Goal: Register for event/course

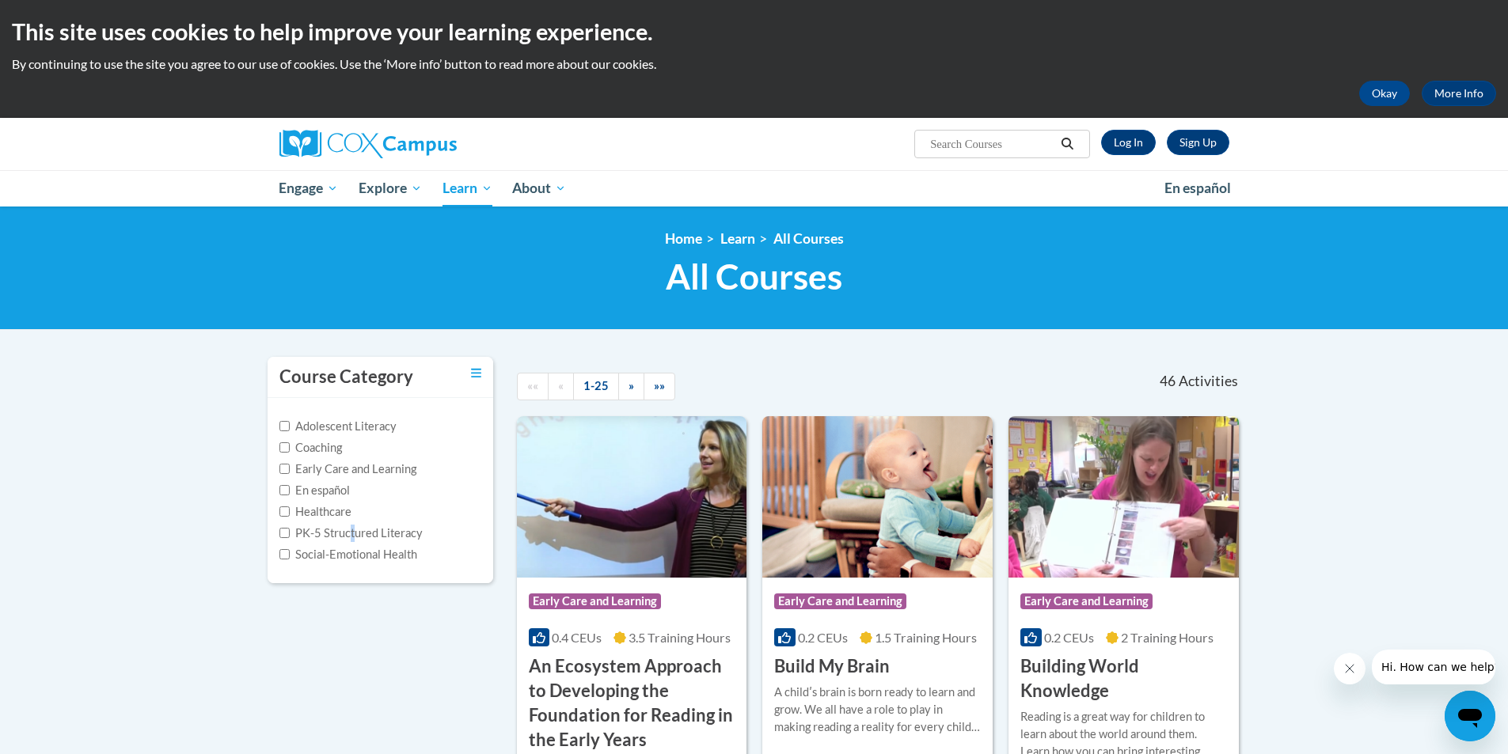
click at [353, 532] on label "PK-5 Structured Literacy" at bounding box center [350, 533] width 143 height 17
click at [284, 532] on input "PK-5 Structured Literacy" at bounding box center [284, 533] width 10 height 10
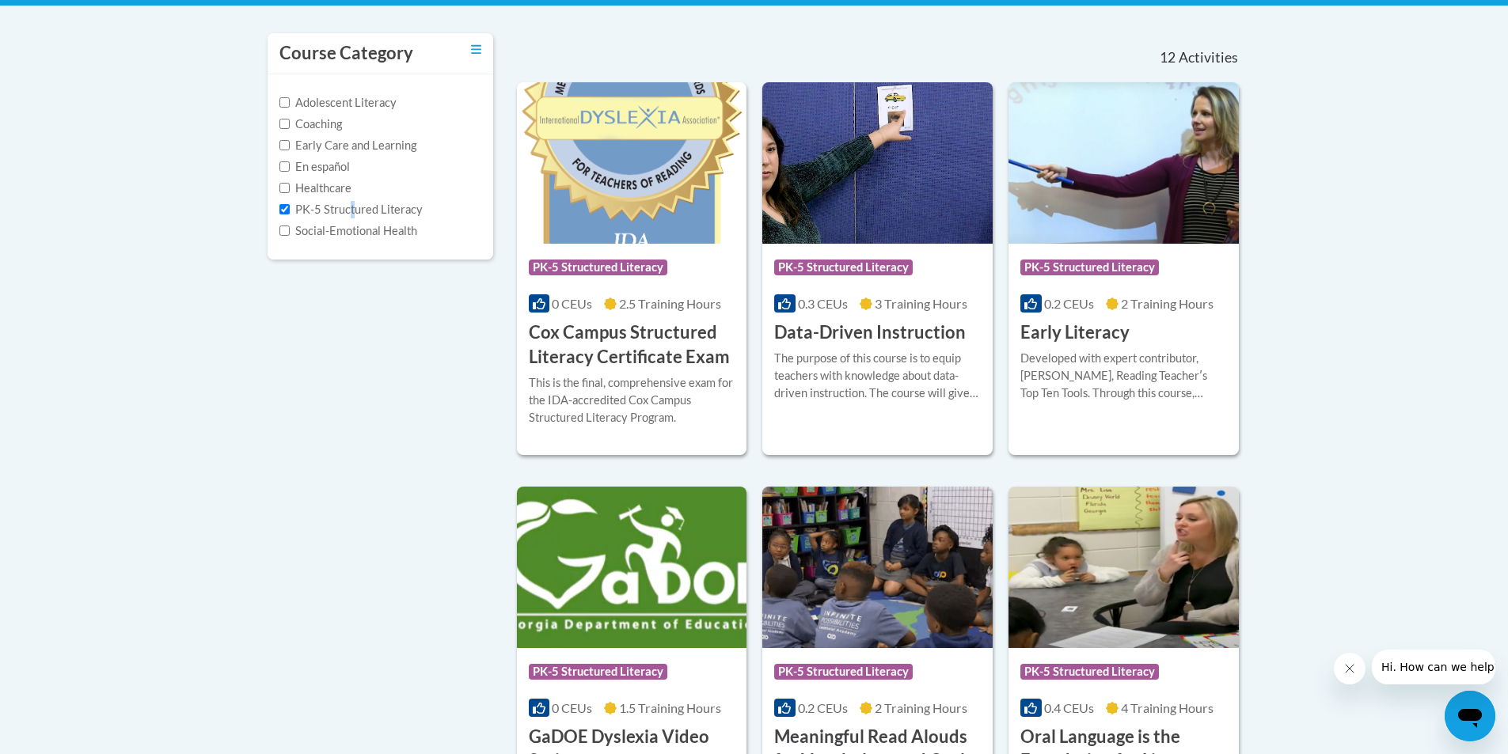
scroll to position [317, 0]
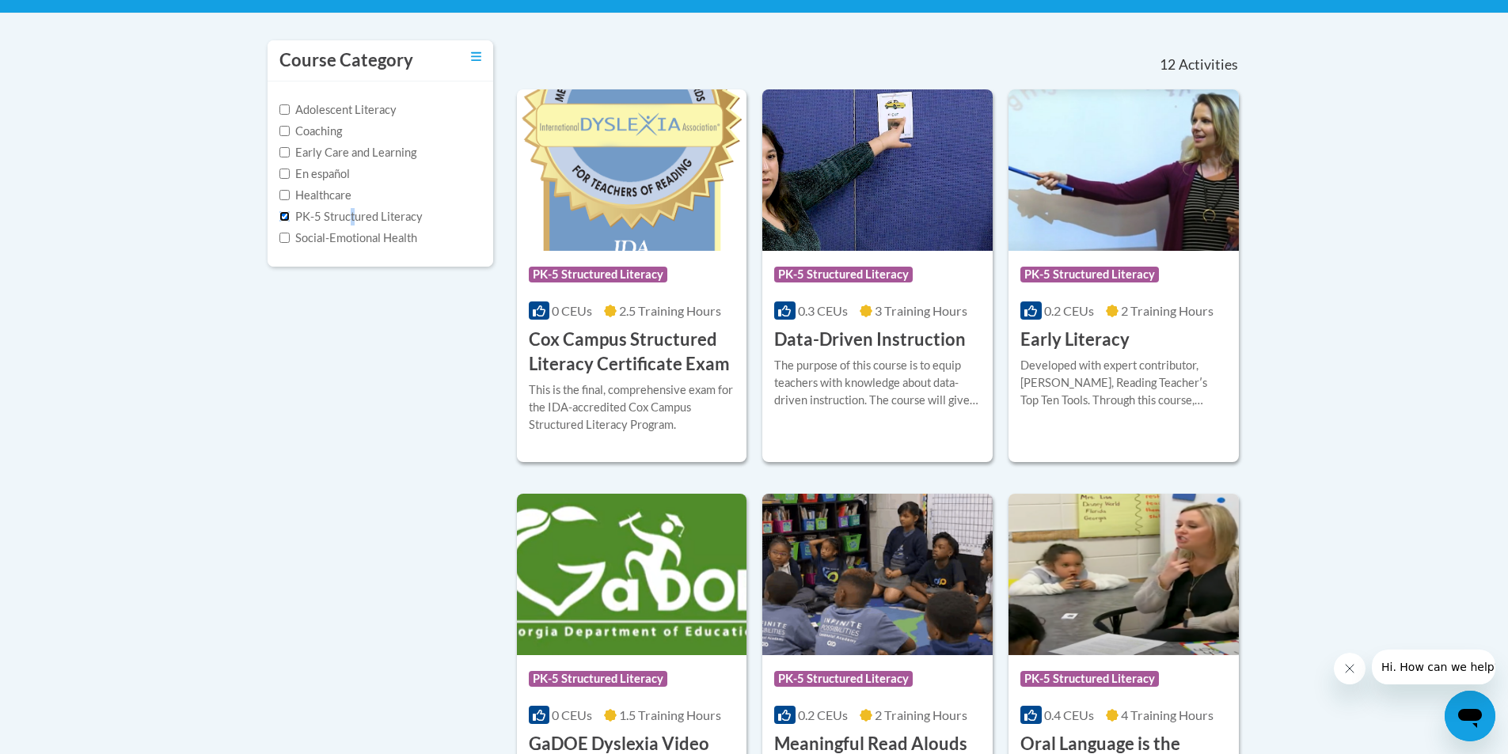
click at [281, 215] on input "PK-5 Structured Literacy" at bounding box center [284, 216] width 10 height 10
checkbox input "false"
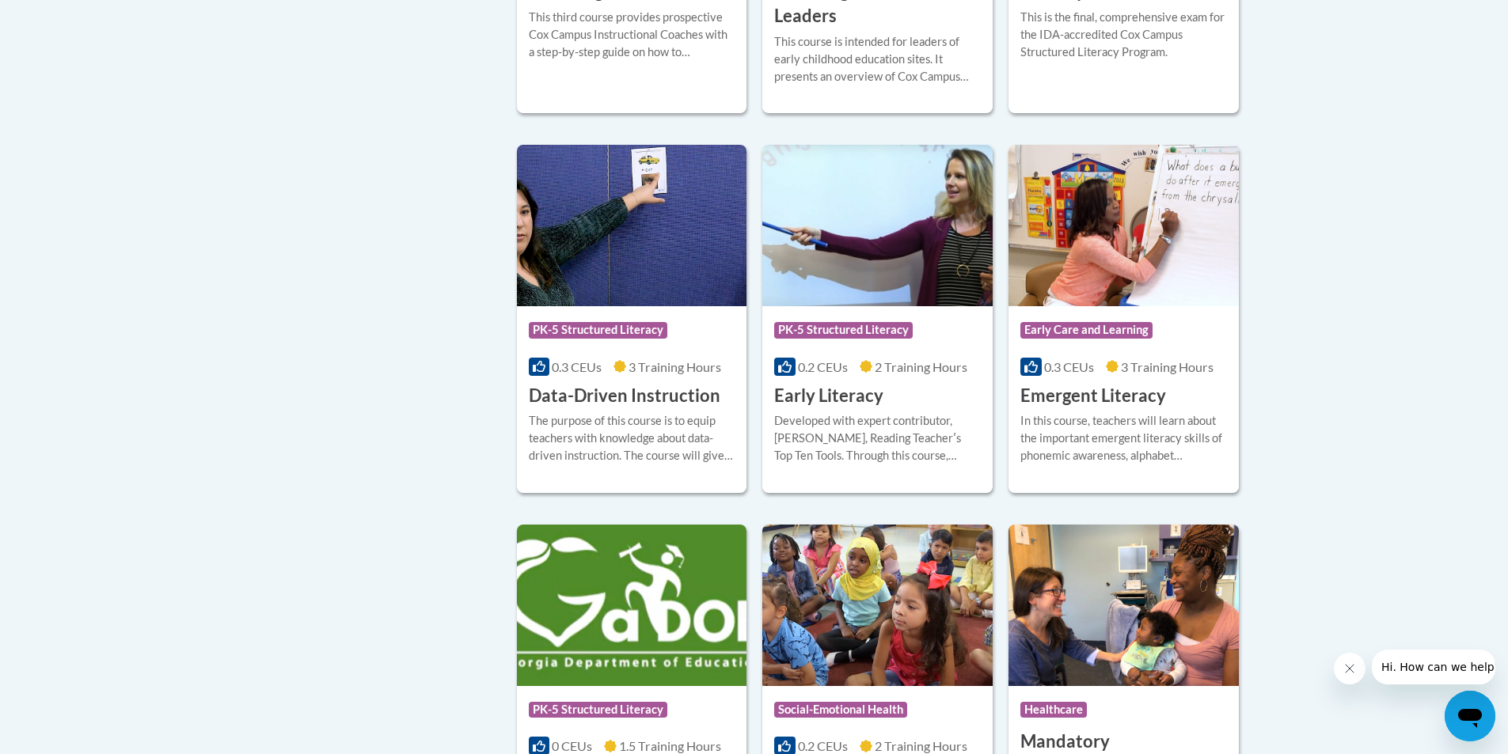
scroll to position [1583, 0]
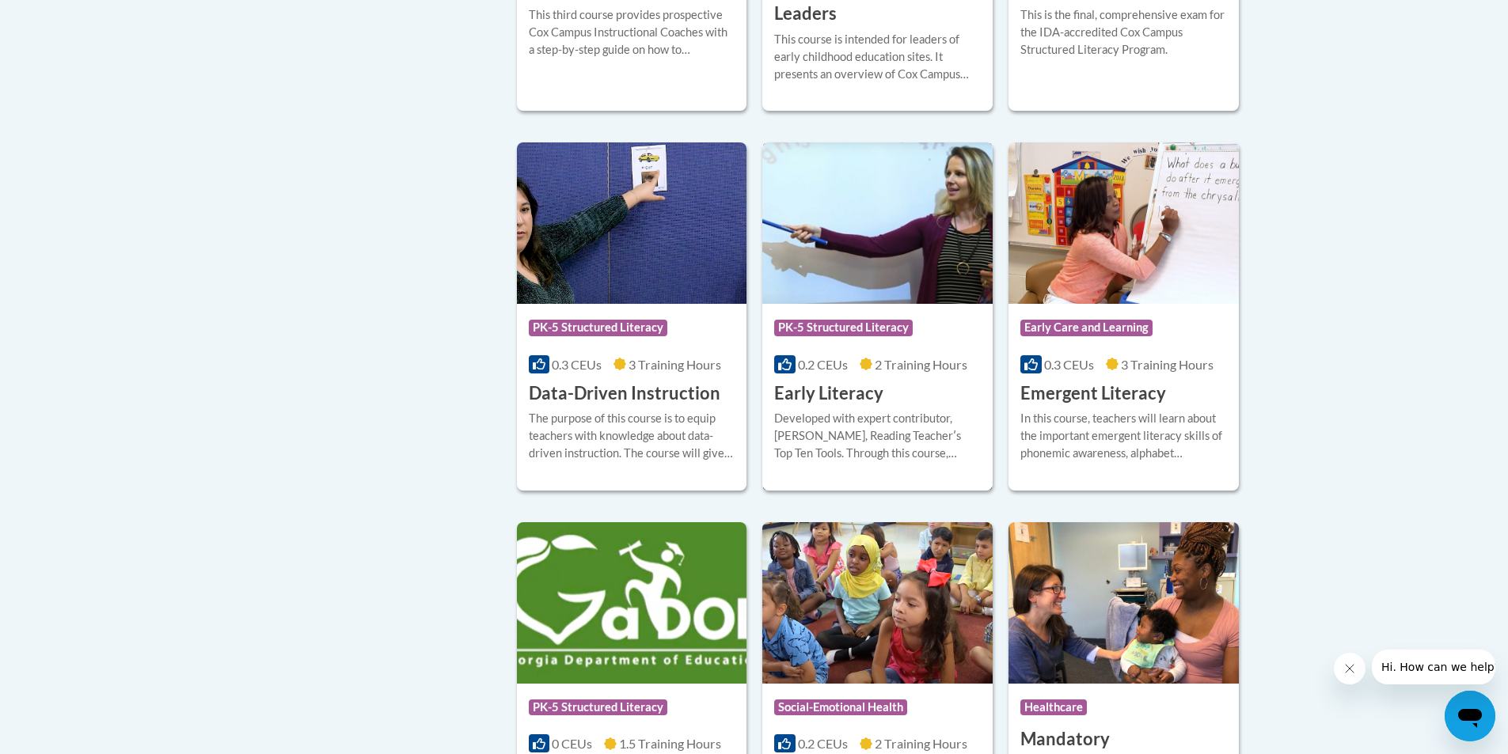
click at [838, 406] on h3 "Early Literacy" at bounding box center [828, 394] width 109 height 25
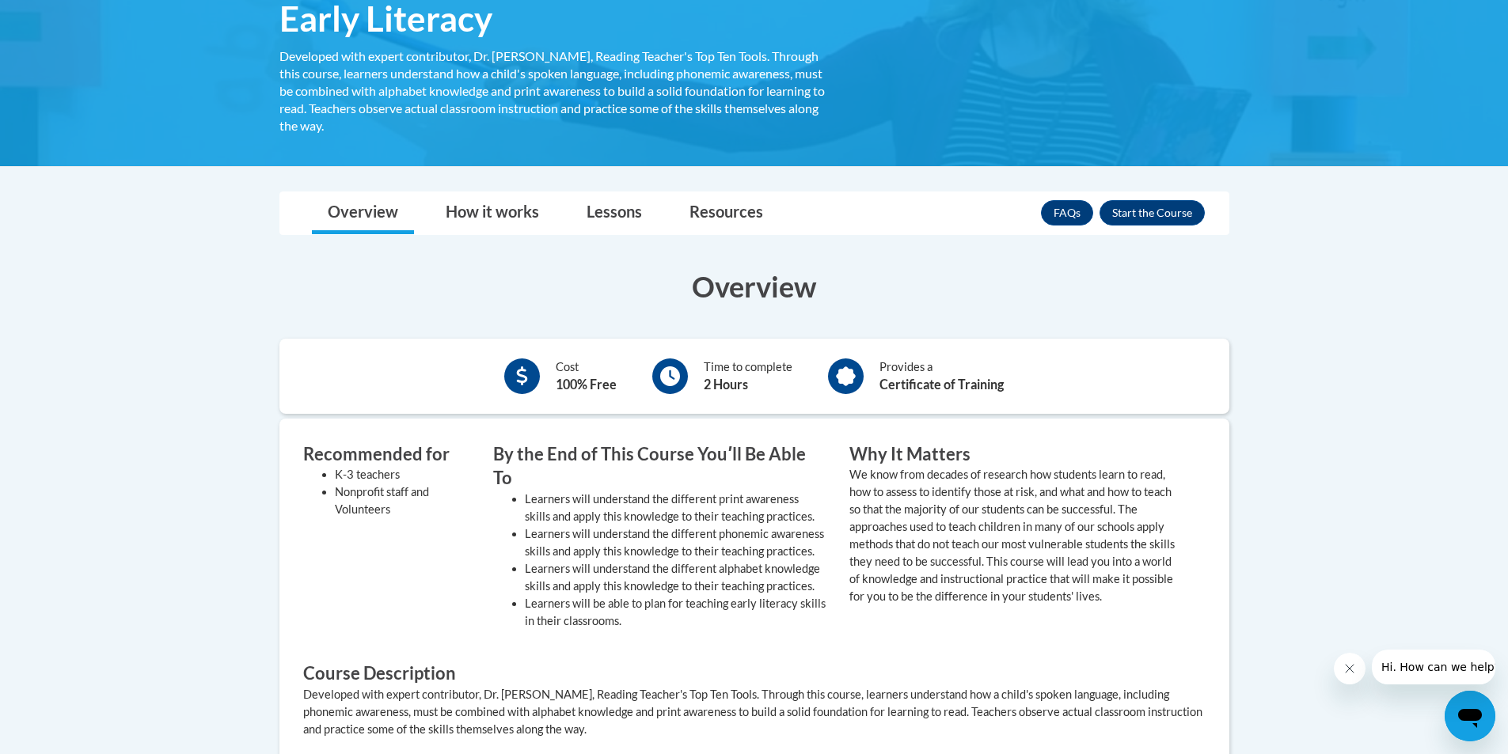
scroll to position [237, 0]
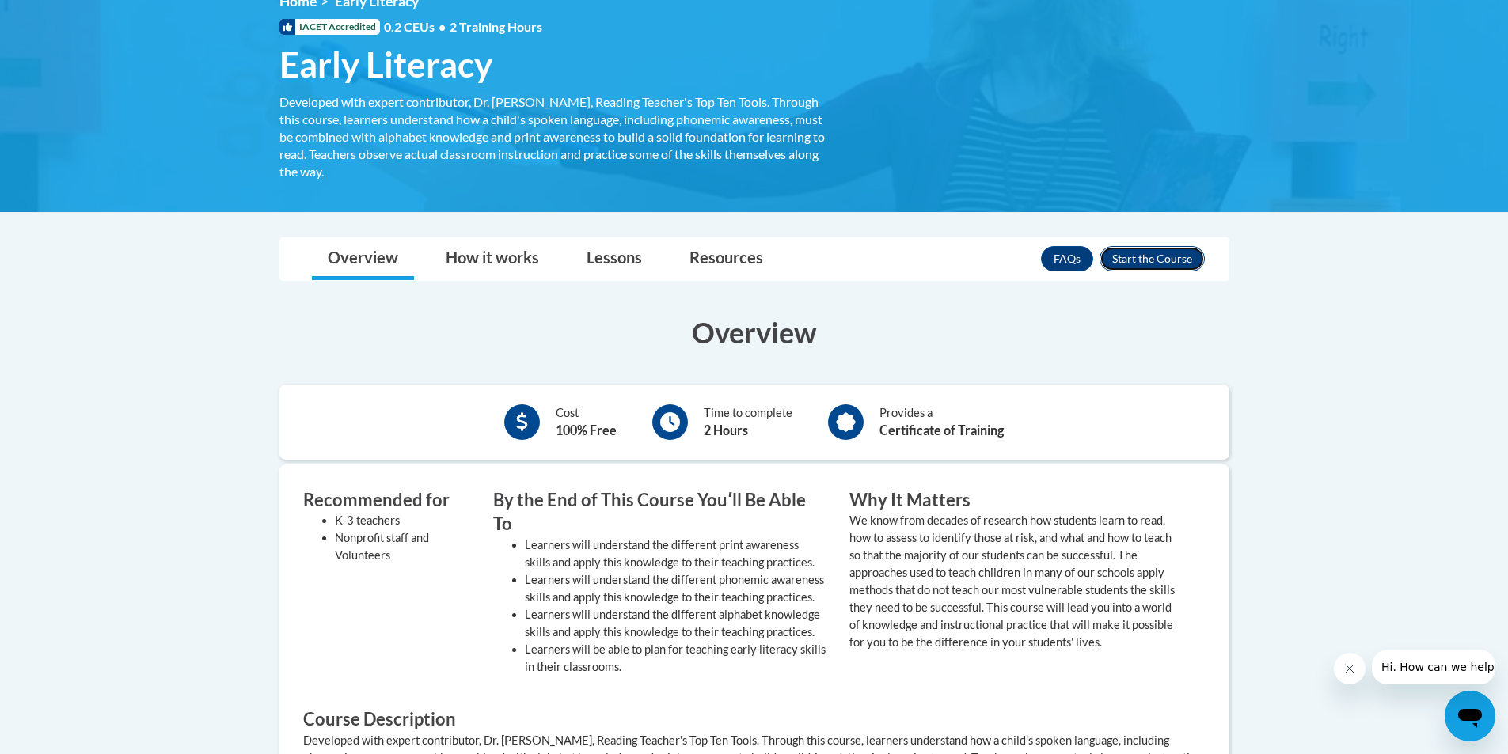
click at [1137, 257] on button "Enroll" at bounding box center [1151, 258] width 105 height 25
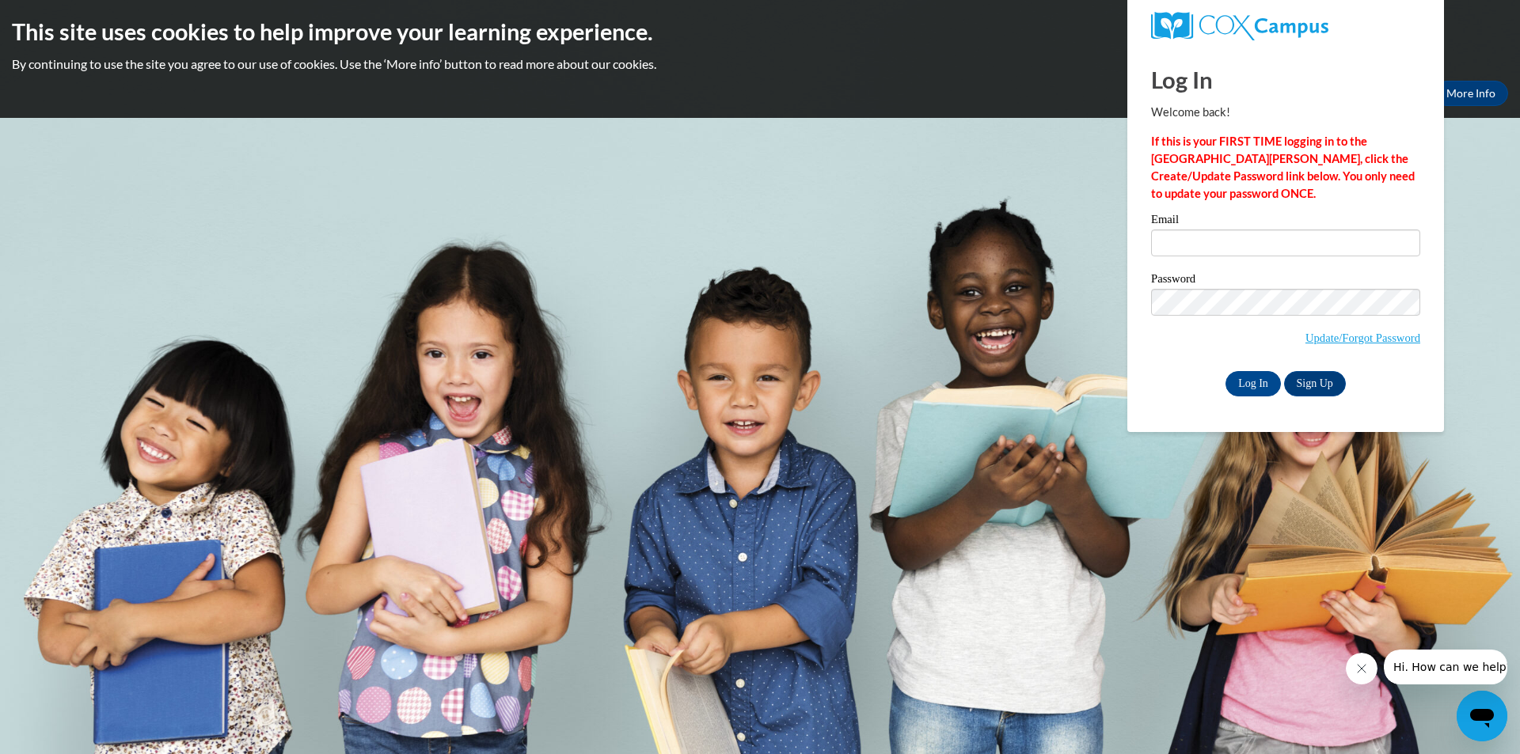
click at [1335, 346] on span "Update/Forgot Password" at bounding box center [1285, 322] width 269 height 66
click at [1307, 380] on link "Sign Up" at bounding box center [1315, 383] width 62 height 25
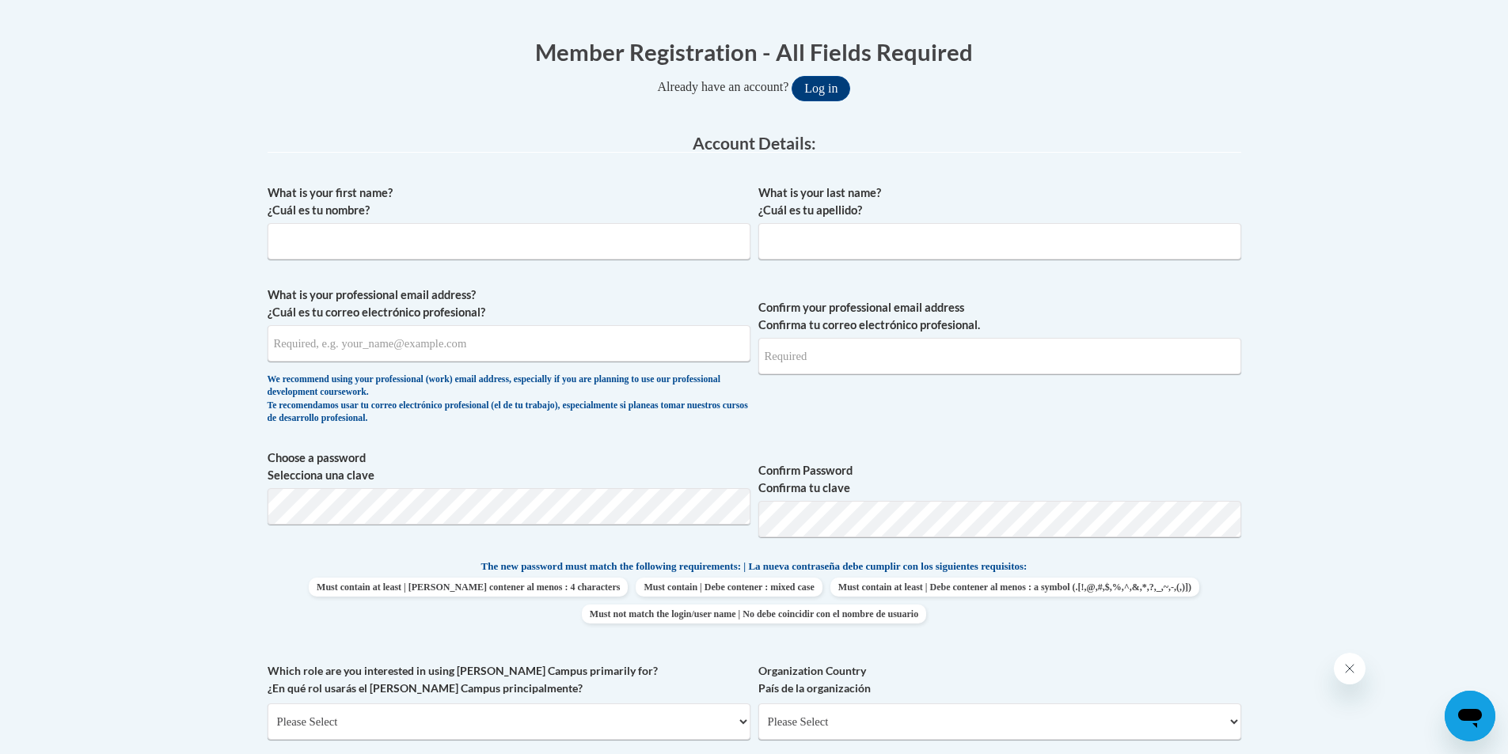
scroll to position [317, 0]
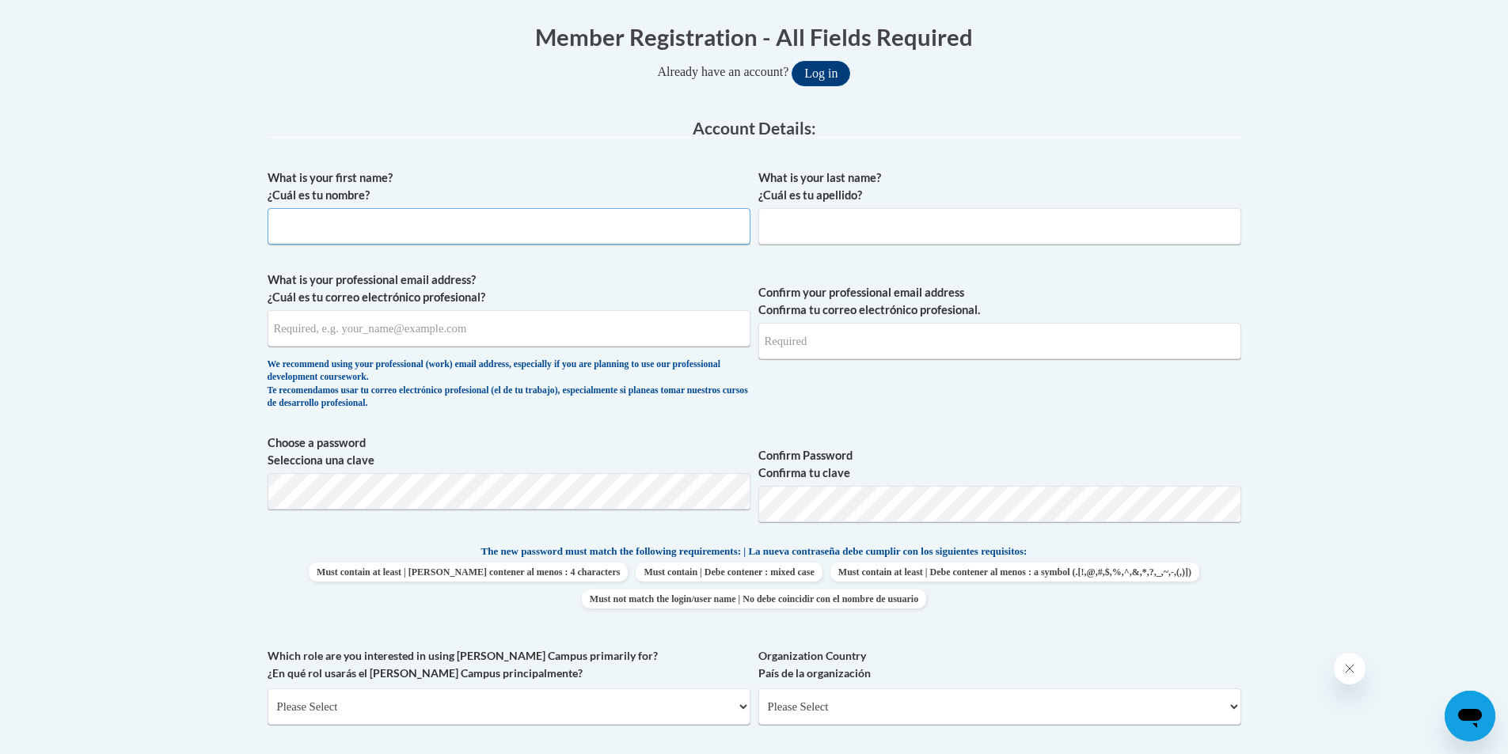
click at [326, 211] on input "What is your first name? ¿Cuál es tu nombre?" at bounding box center [509, 226] width 483 height 36
type input "LaChelle"
type input "Allen"
type input "lachelleallen13@gmail.com"
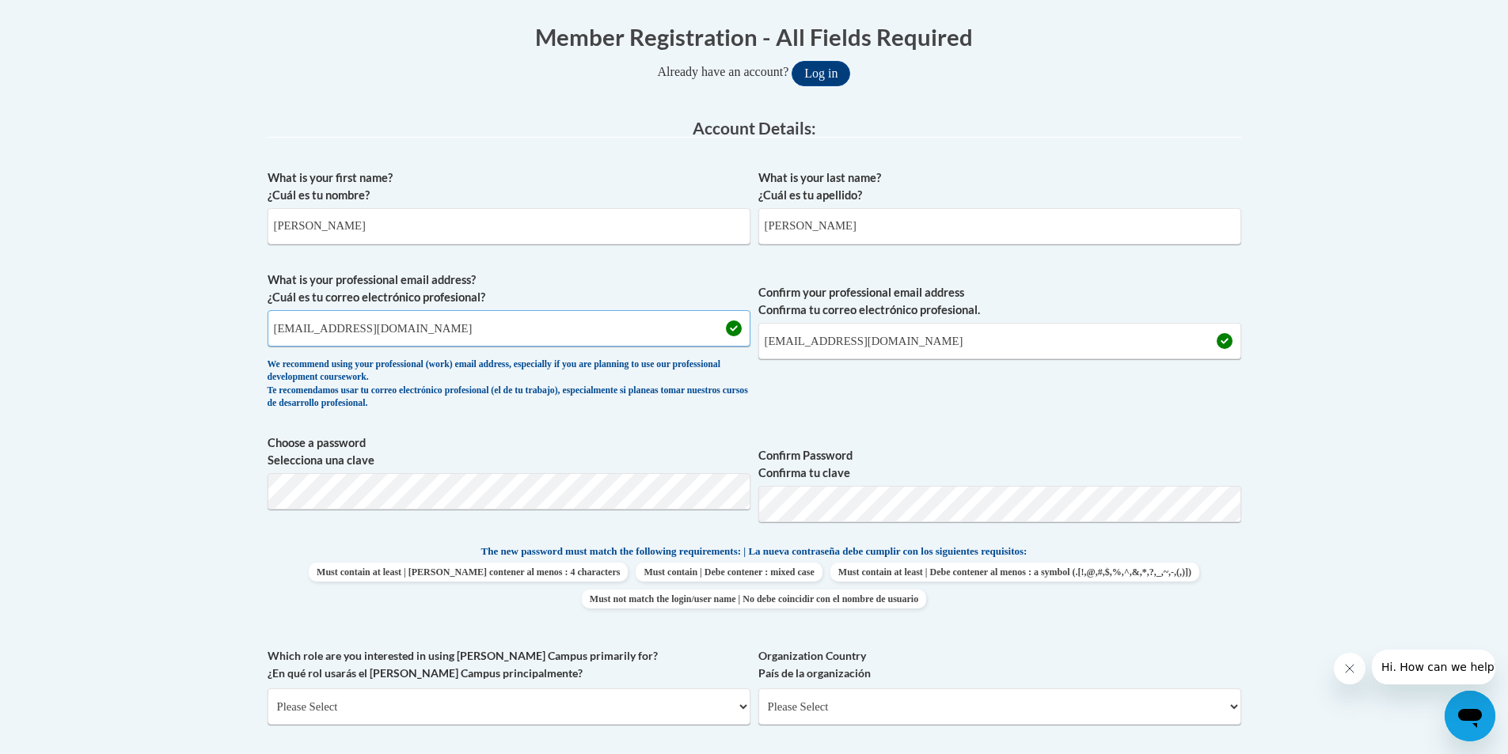
drag, startPoint x: 511, startPoint y: 332, endPoint x: 277, endPoint y: 319, distance: 233.8
click at [277, 319] on input "lachelleallen13@gmail.com" at bounding box center [509, 328] width 483 height 36
type input "l"
drag, startPoint x: 458, startPoint y: 334, endPoint x: 278, endPoint y: 331, distance: 180.5
click at [278, 331] on input "lachelle.allen1@students.cau.edu" at bounding box center [509, 328] width 483 height 36
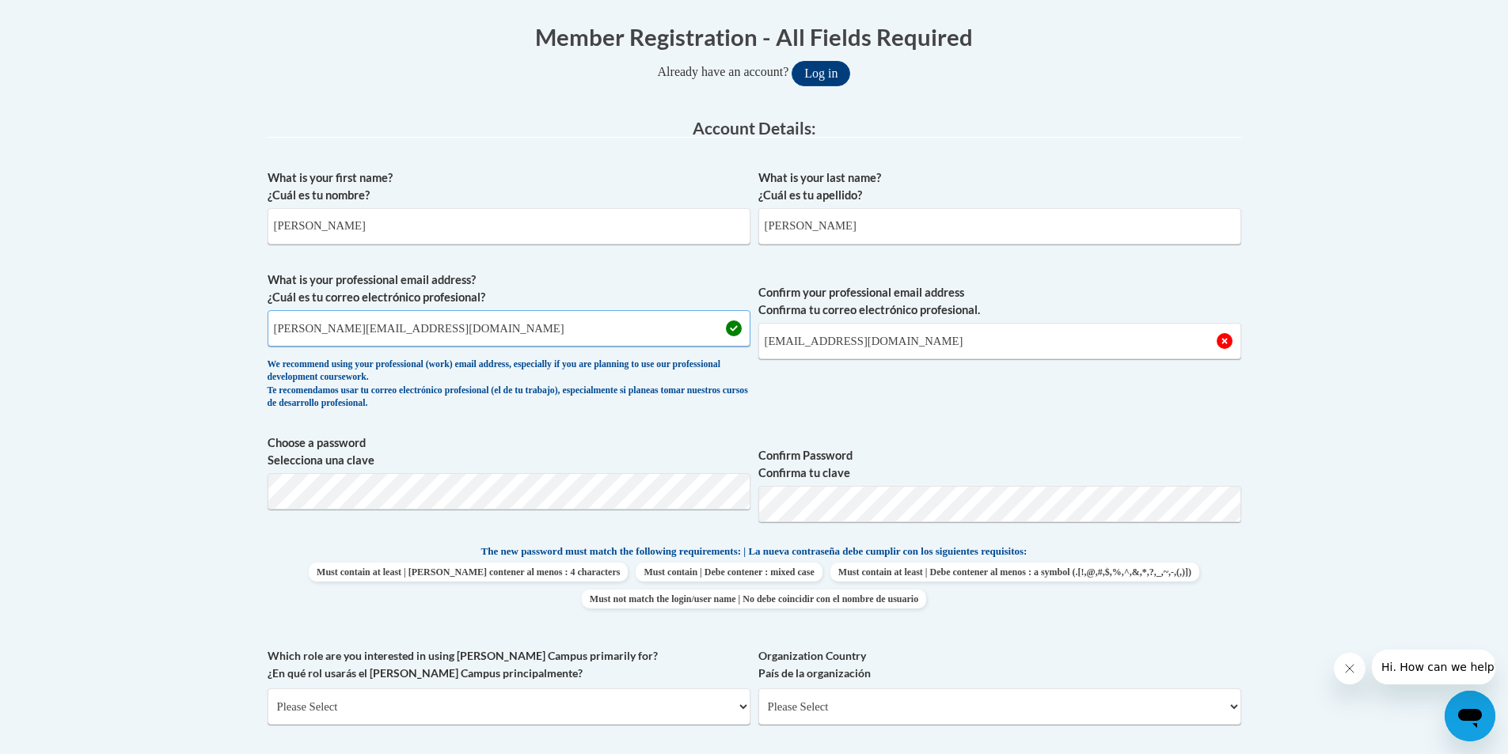
click at [426, 335] on input "lachelle.allen1@students.cau.edu" at bounding box center [509, 328] width 483 height 36
drag, startPoint x: 488, startPoint y: 323, endPoint x: 268, endPoint y: 336, distance: 220.5
click at [268, 336] on input "lachelle.allen1@students.cau.edu" at bounding box center [509, 328] width 483 height 36
paste input "Develop a shared mental model of excellent and equitable instruction Communicat…"
type input "Develop a shared mental model of excellent and equitable instruction Communicat…"
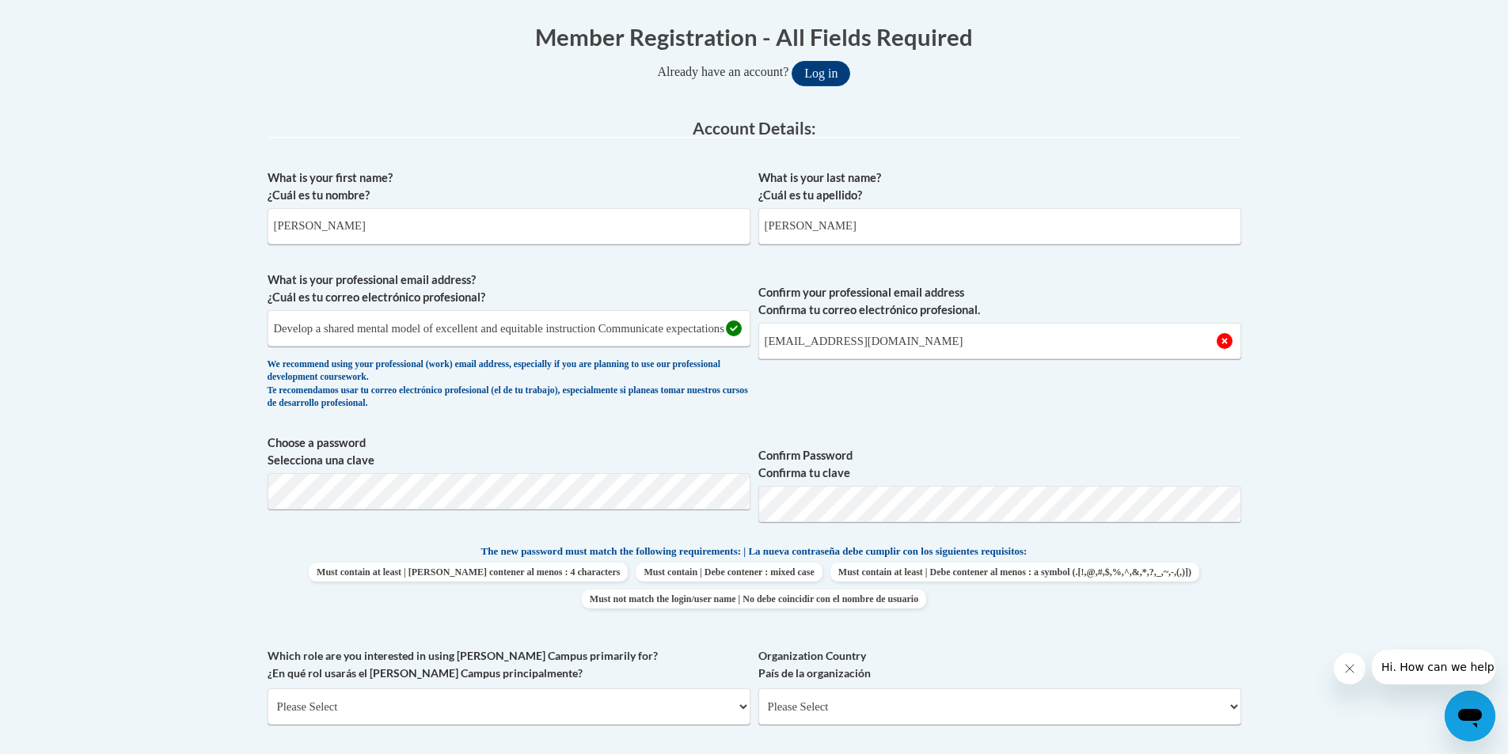
scroll to position [0, 0]
click at [351, 455] on label "Choose a password Selecciona una clave" at bounding box center [509, 452] width 483 height 35
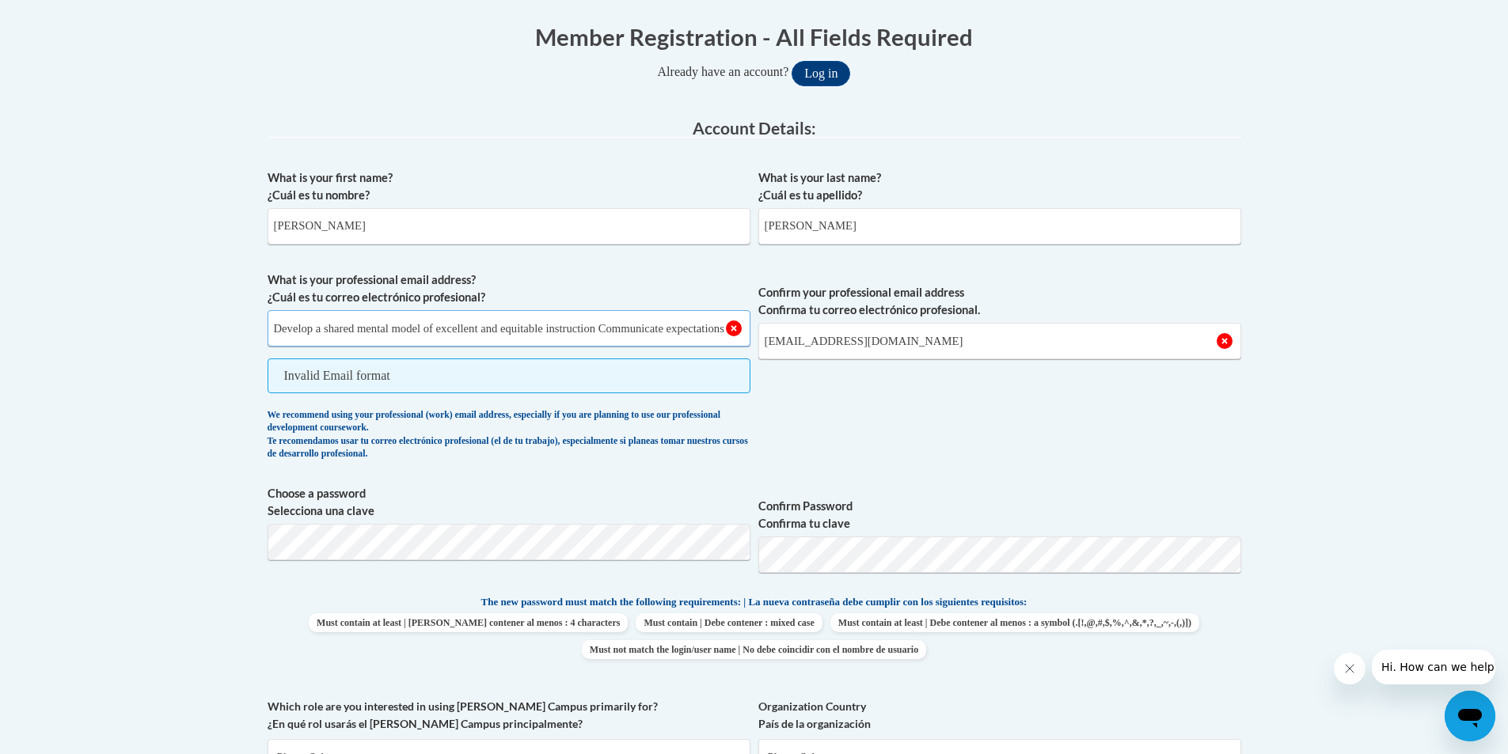
scroll to position [0, 1309]
drag, startPoint x: 558, startPoint y: 333, endPoint x: 1032, endPoint y: 341, distance: 474.2
click at [1032, 341] on span "What is your professional email address? ¿Cuál es tu correo electrónico profesi…" at bounding box center [755, 369] width 974 height 197
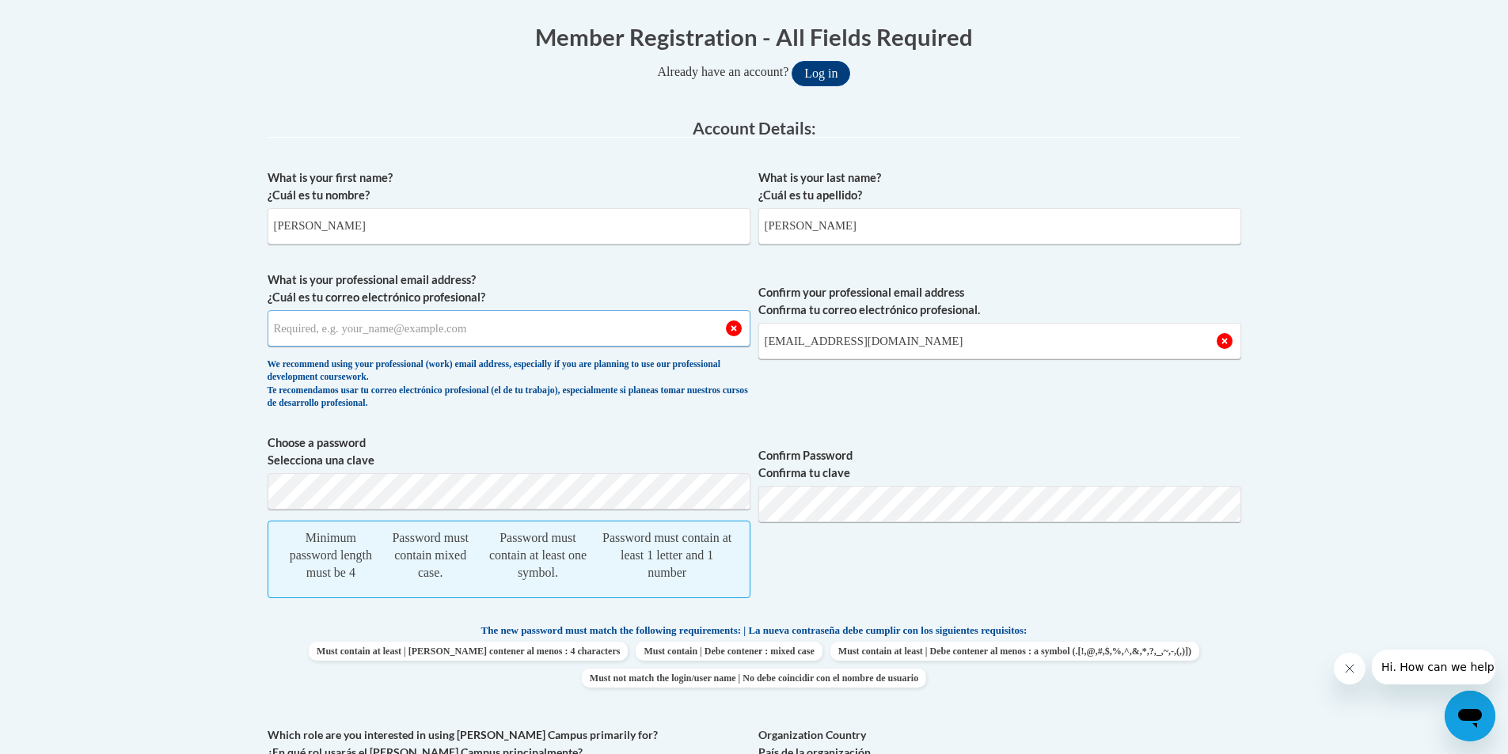
scroll to position [0, 0]
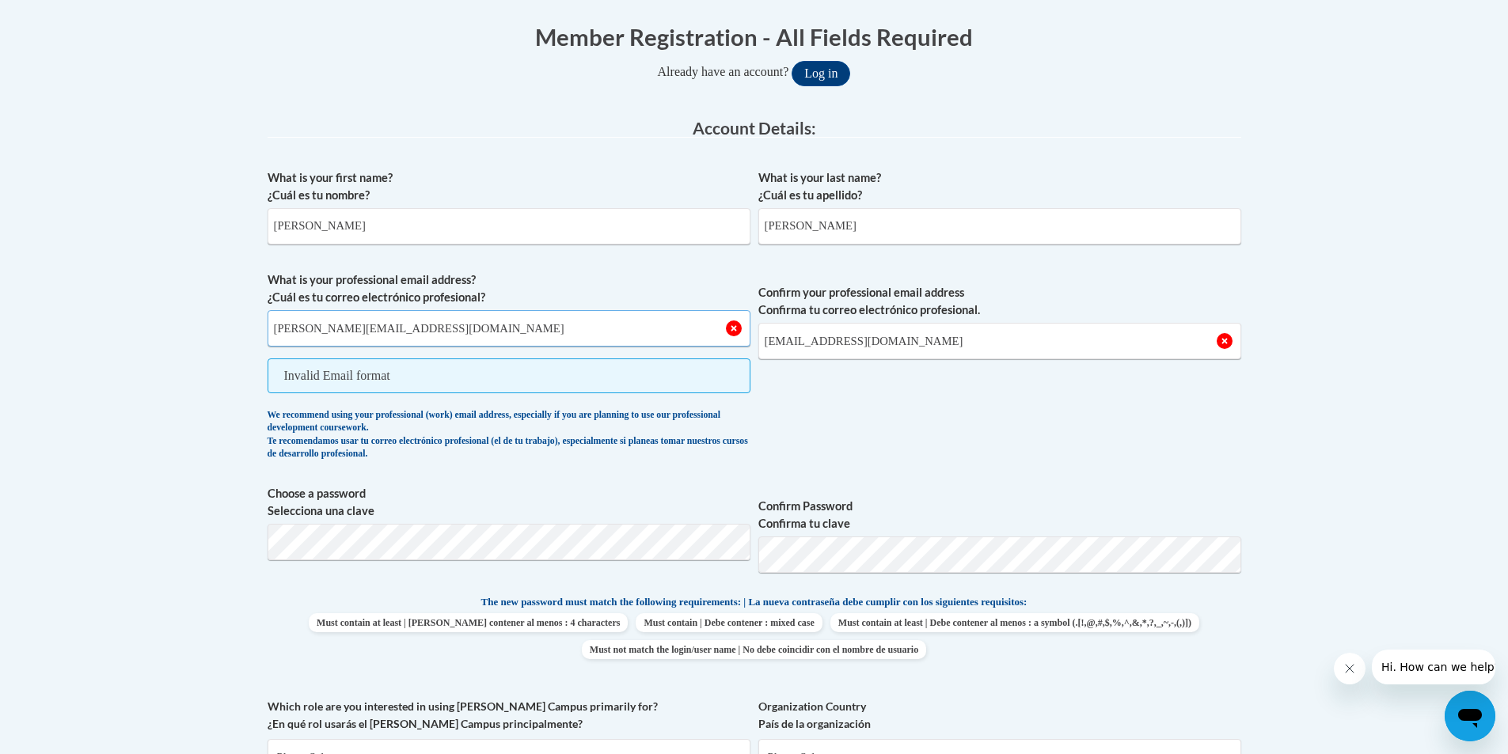
type input "lachelle.allen1@students.cau.edu"
click at [73, 362] on body "This site uses cookies to help improve your learning experience. By continuing …" at bounding box center [754, 674] width 1508 height 1983
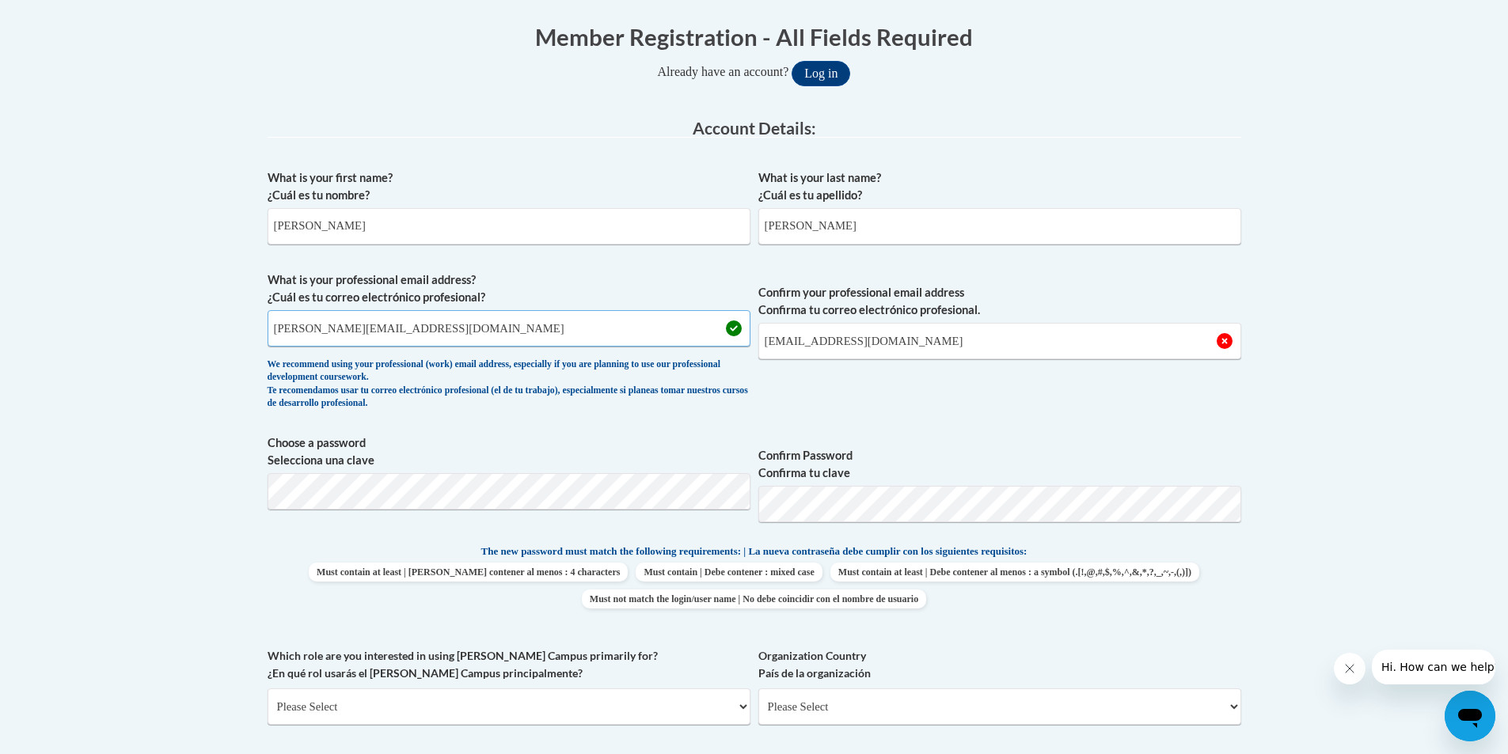
drag, startPoint x: 461, startPoint y: 324, endPoint x: 273, endPoint y: 323, distance: 188.4
click at [273, 323] on input "lachelle.allen1@students.cau.edu" at bounding box center [509, 328] width 483 height 36
drag, startPoint x: 935, startPoint y: 351, endPoint x: 607, endPoint y: 345, distance: 327.8
click at [607, 345] on span "What is your professional email address? ¿Cuál es tu correo electrónico profesi…" at bounding box center [755, 344] width 974 height 146
type input "lachelle.allen1@students.cau.edu"
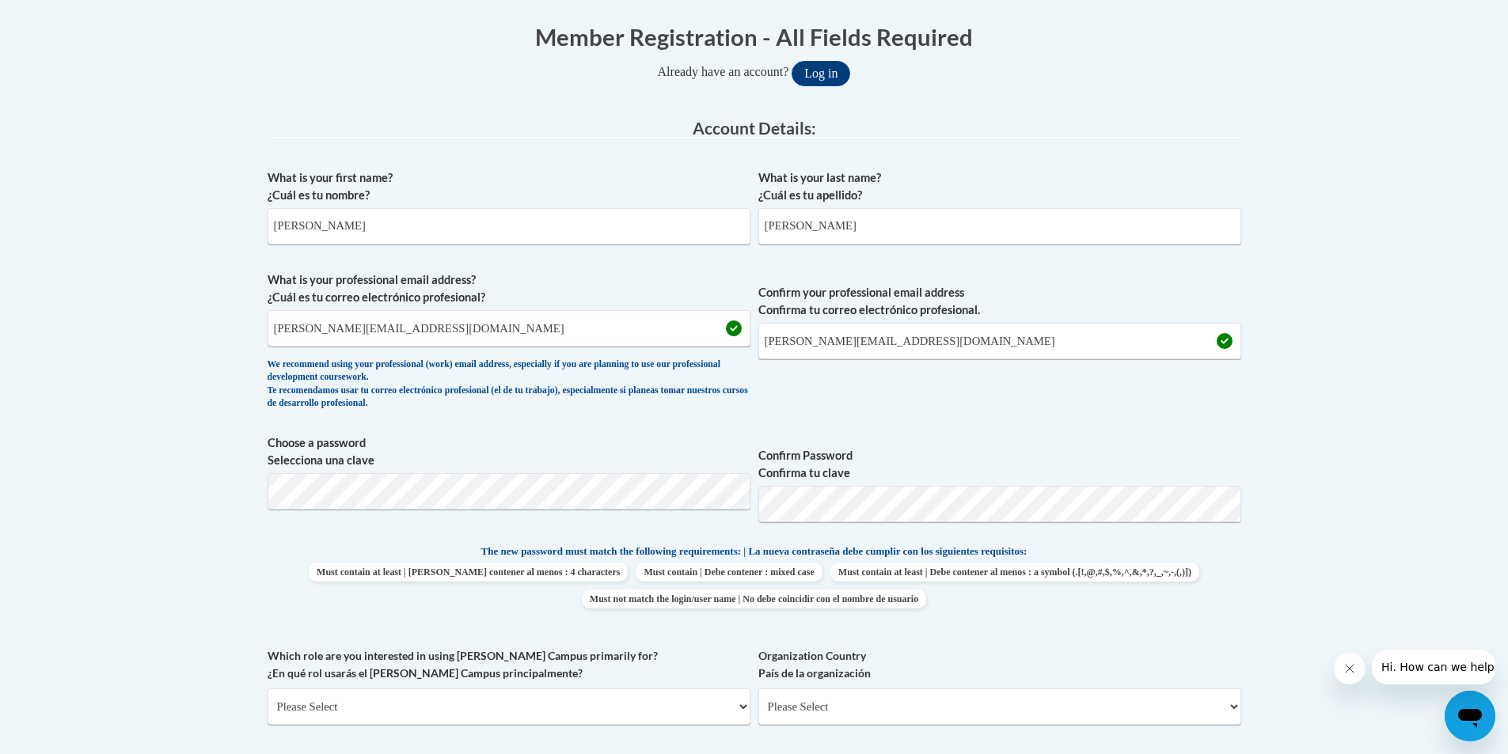
click at [894, 408] on span "Confirm your professional email address Confirma tu correo electrónico profesio…" at bounding box center [999, 344] width 483 height 146
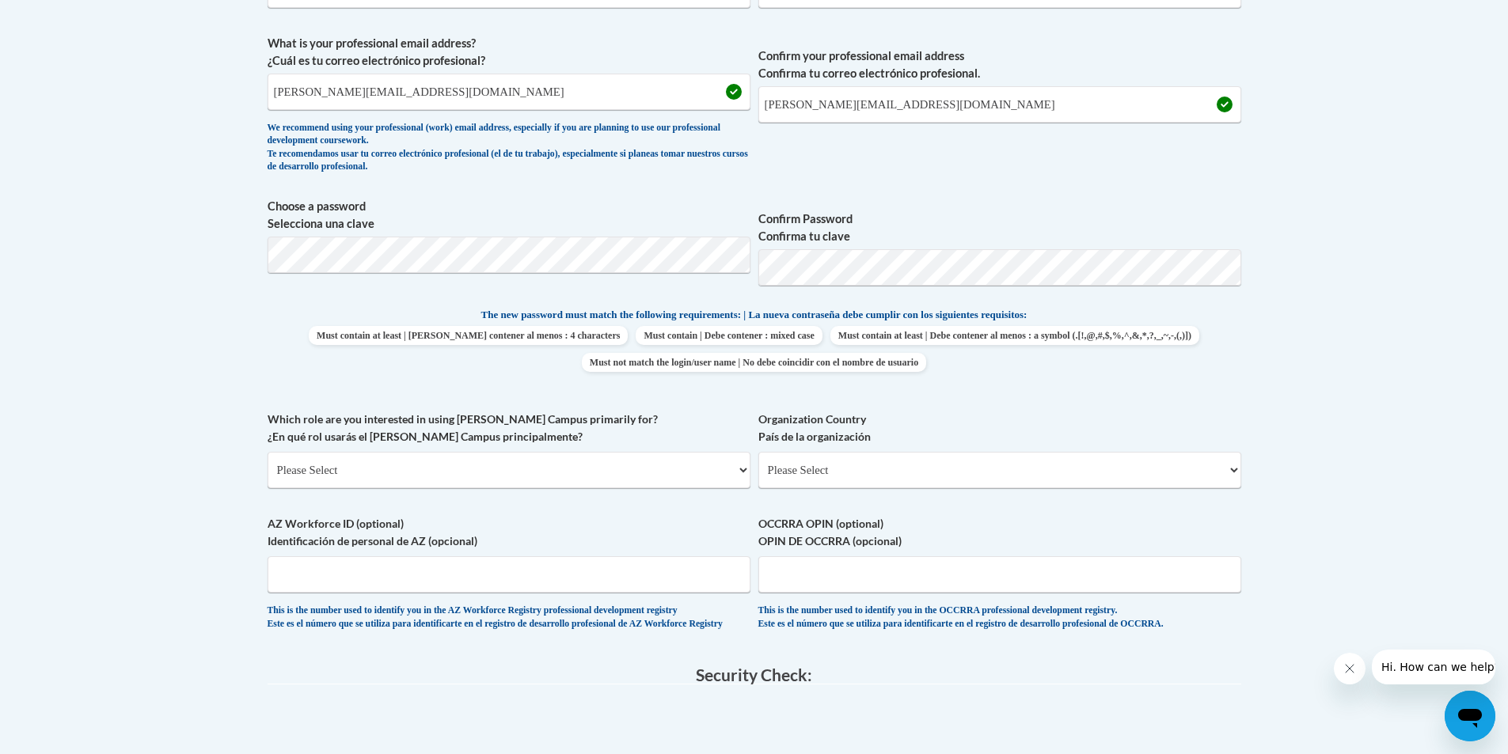
scroll to position [554, 0]
click at [379, 471] on select "Please Select College/University | Colegio/Universidad Community/Nonprofit Part…" at bounding box center [509, 469] width 483 height 36
click at [268, 451] on select "Please Select College/University | Colegio/Universidad Community/Nonprofit Part…" at bounding box center [509, 469] width 483 height 36
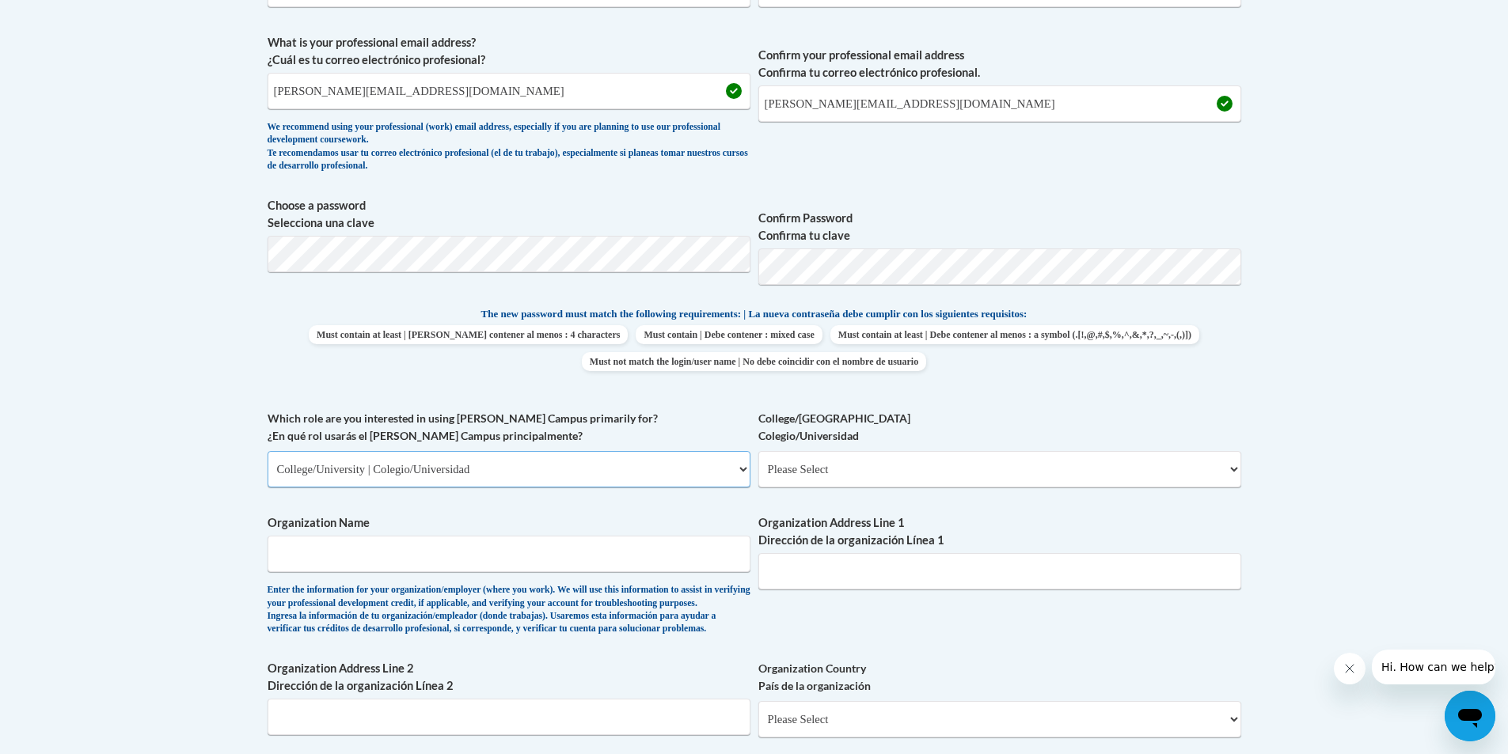
click at [516, 473] on select "Please Select College/University | Colegio/Universidad Community/Nonprofit Part…" at bounding box center [509, 469] width 483 height 36
click at [268, 451] on select "Please Select College/University | Colegio/Universidad Community/Nonprofit Part…" at bounding box center [509, 469] width 483 height 36
click at [936, 466] on select "Please Select Early Learning/Daycare Teacher/Family Home Care Provider | Maestr…" at bounding box center [999, 469] width 483 height 36
click at [640, 473] on select "Please Select College/University | Colegio/Universidad Community/Nonprofit Part…" at bounding box center [509, 469] width 483 height 36
select select "5a18ea06-2b54-4451-96f2-d152daf9eac5"
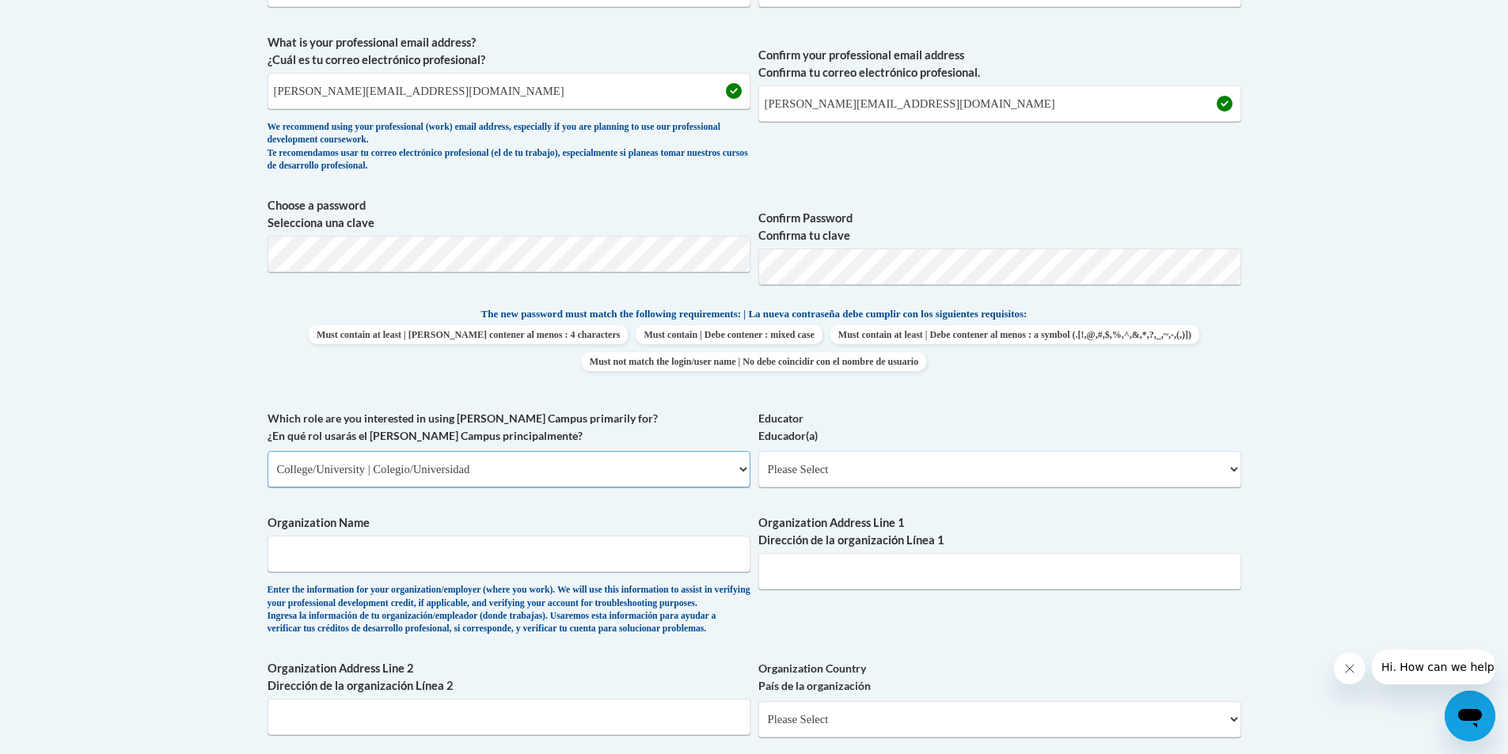
click at [268, 451] on select "Please Select College/University | Colegio/Universidad Community/Nonprofit Part…" at bounding box center [509, 469] width 483 height 36
click at [936, 469] on select "Please Select College/University Staff | Empleado universitario College/Univers…" at bounding box center [999, 469] width 483 height 36
select select "99b32b07-cffc-426c-8bf6-0cd77760d84b"
click at [758, 451] on select "Please Select College/University Staff | Empleado universitario College/Univers…" at bounding box center [999, 469] width 483 height 36
click at [572, 552] on input "Organization Name" at bounding box center [509, 554] width 483 height 36
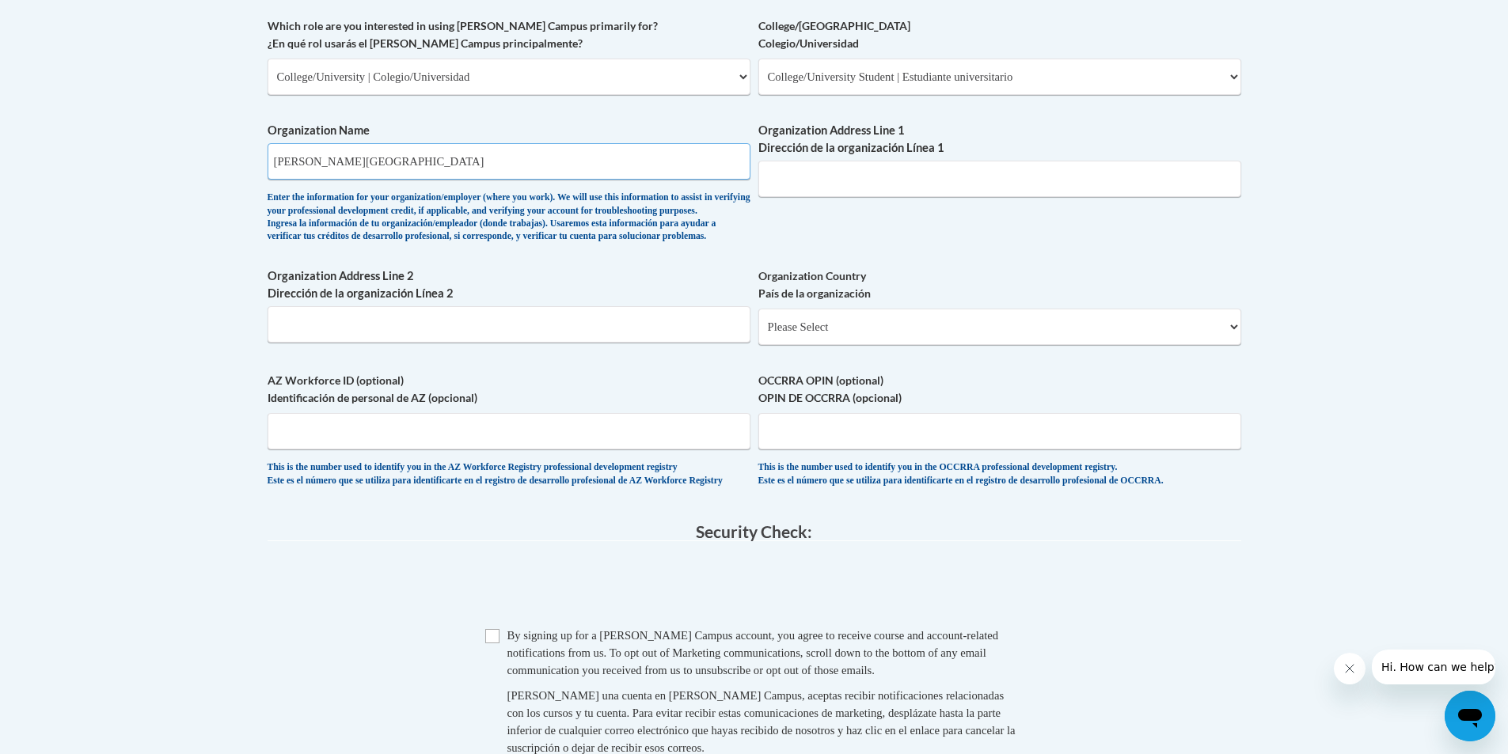
scroll to position [950, 0]
type input "Clark Atlanta University"
click at [1065, 596] on span at bounding box center [755, 585] width 974 height 62
click at [944, 342] on select "Please Select United States | Estados Unidos Outside of the United States | Fue…" at bounding box center [999, 324] width 483 height 36
select select "ad49bcad-a171-4b2e-b99c-48b446064914"
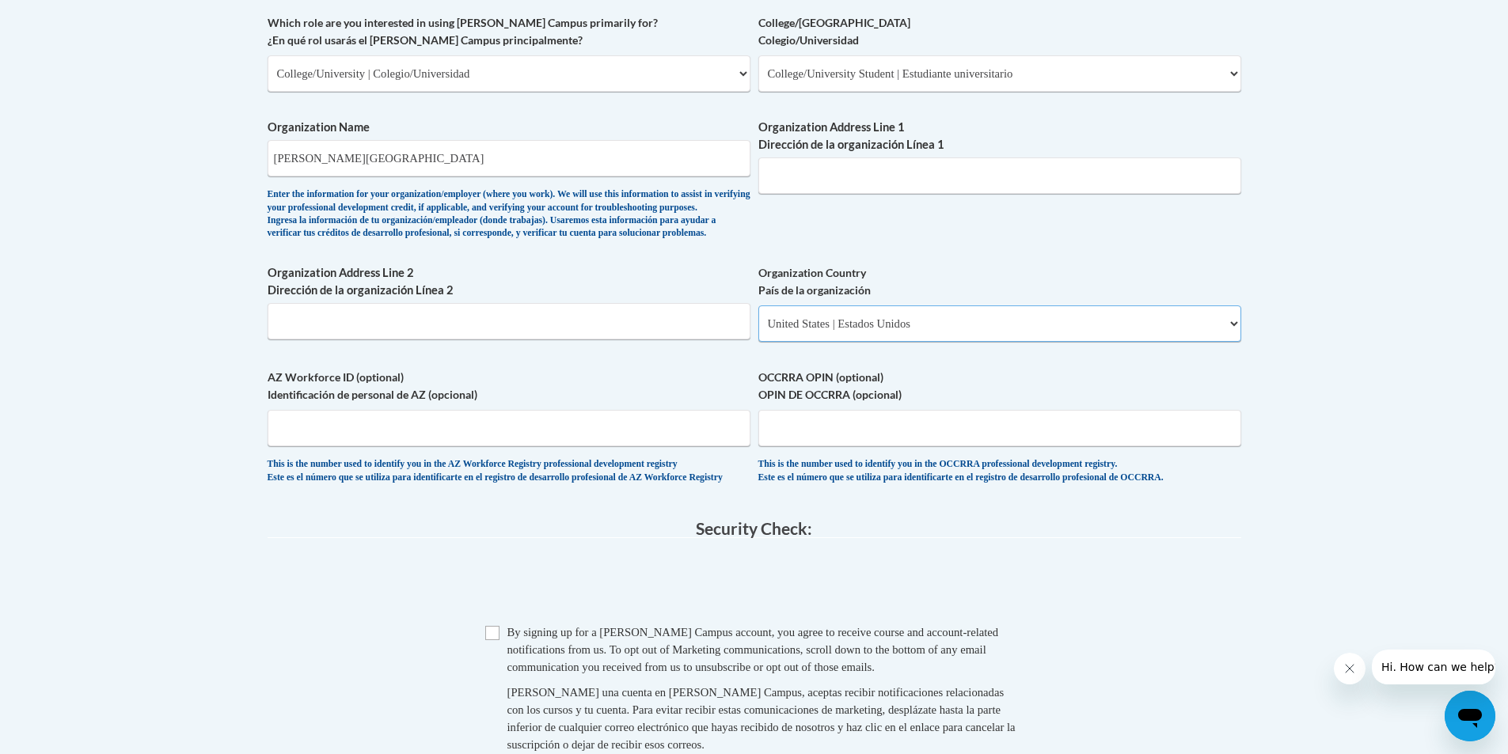
click at [758, 331] on select "Please Select United States | Estados Unidos Outside of the United States | Fue…" at bounding box center [999, 324] width 483 height 36
select select
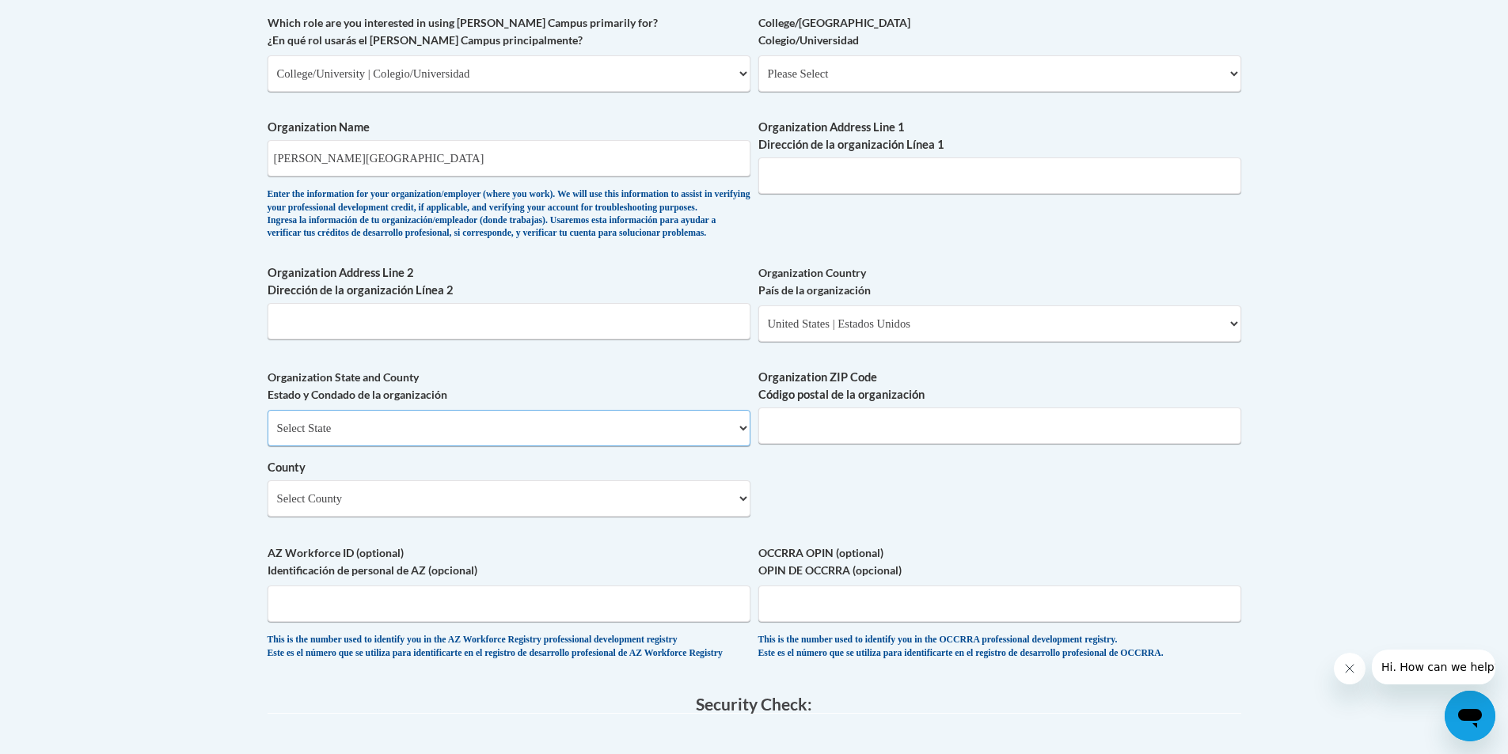
click at [508, 446] on select "Select State Alabama Alaska Arizona Arkansas California Colorado Connecticut De…" at bounding box center [509, 428] width 483 height 36
click at [268, 436] on select "Select State Alabama Alaska Arizona Arkansas California Colorado Connecticut De…" at bounding box center [509, 428] width 483 height 36
drag, startPoint x: 401, startPoint y: 461, endPoint x: 407, endPoint y: 446, distance: 15.6
click at [401, 446] on select "Select State Alabama Alaska Arizona Arkansas California Colorado Connecticut De…" at bounding box center [509, 428] width 483 height 36
select select "Georgia"
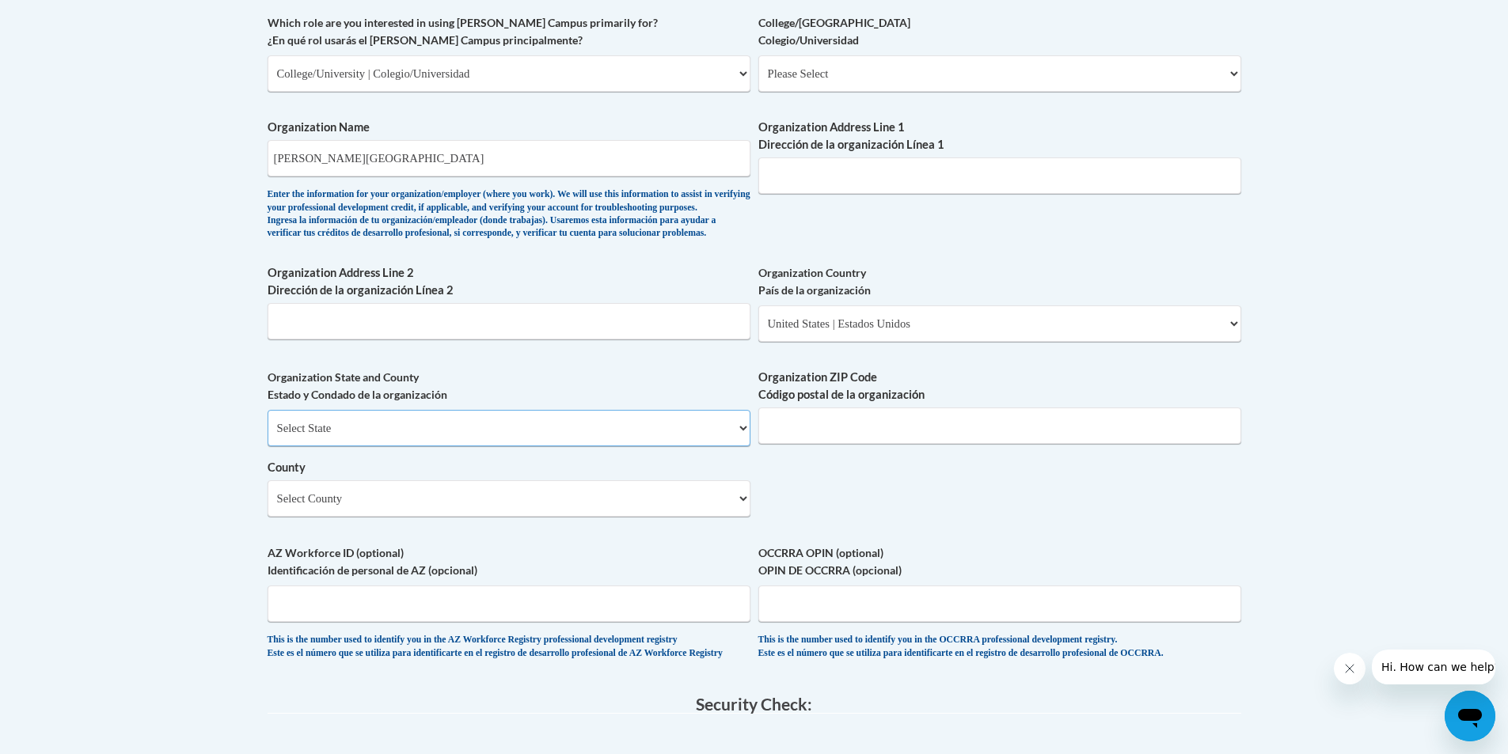
click at [268, 436] on select "Select State Alabama Alaska Arizona Arkansas California Colorado Connecticut De…" at bounding box center [509, 428] width 483 height 36
click at [578, 517] on select "Select County Appling Atkinson Bacon Baker Baldwin Banks Barrow Bartow Ben Hill…" at bounding box center [509, 498] width 483 height 36
click at [1012, 564] on div "What is your first name? ¿Cuál es tu nombre? LaChelle What is your last name? ¿…" at bounding box center [755, 102] width 974 height 1148
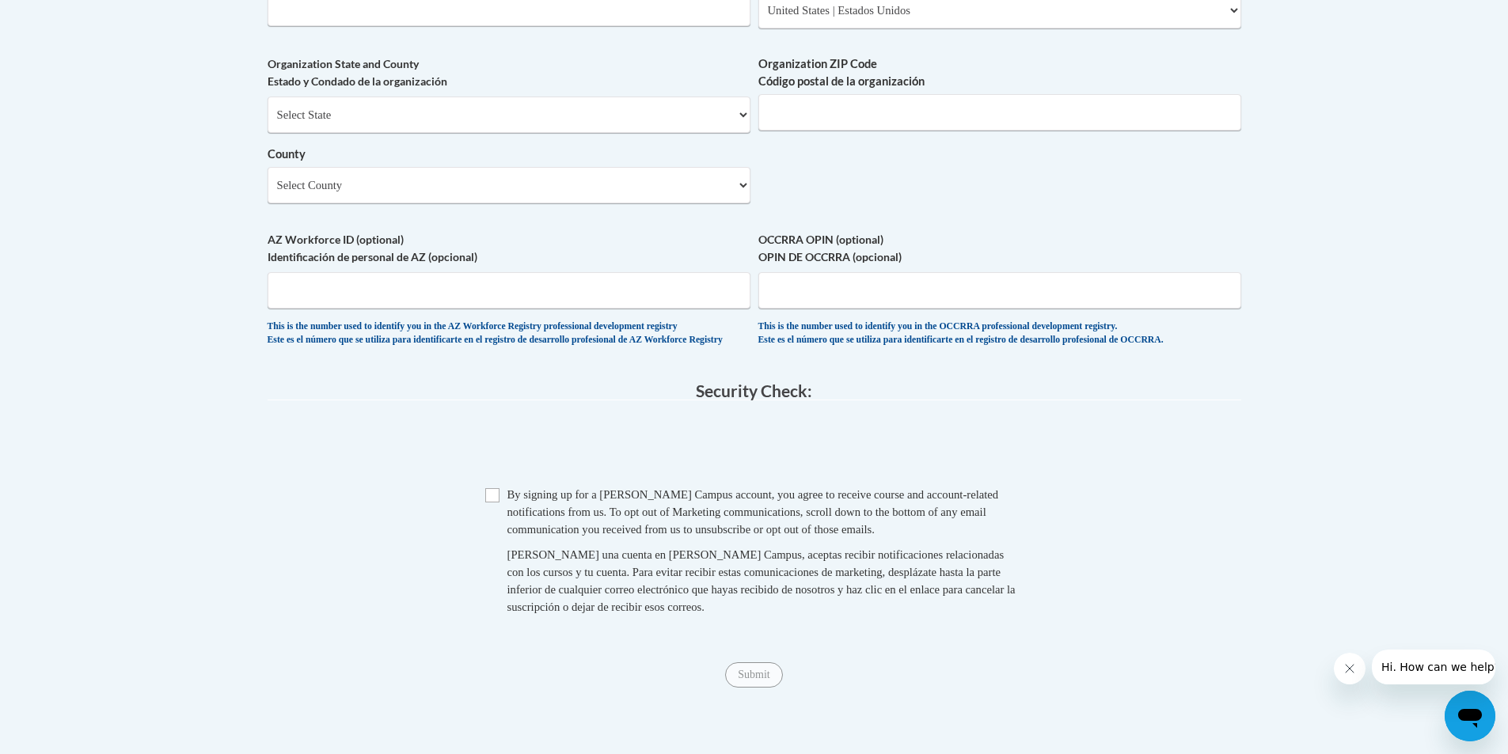
scroll to position [1266, 0]
click at [496, 499] on input "Checkbox" at bounding box center [492, 492] width 14 height 14
checkbox input "true"
click at [777, 685] on input "Submit" at bounding box center [753, 671] width 57 height 25
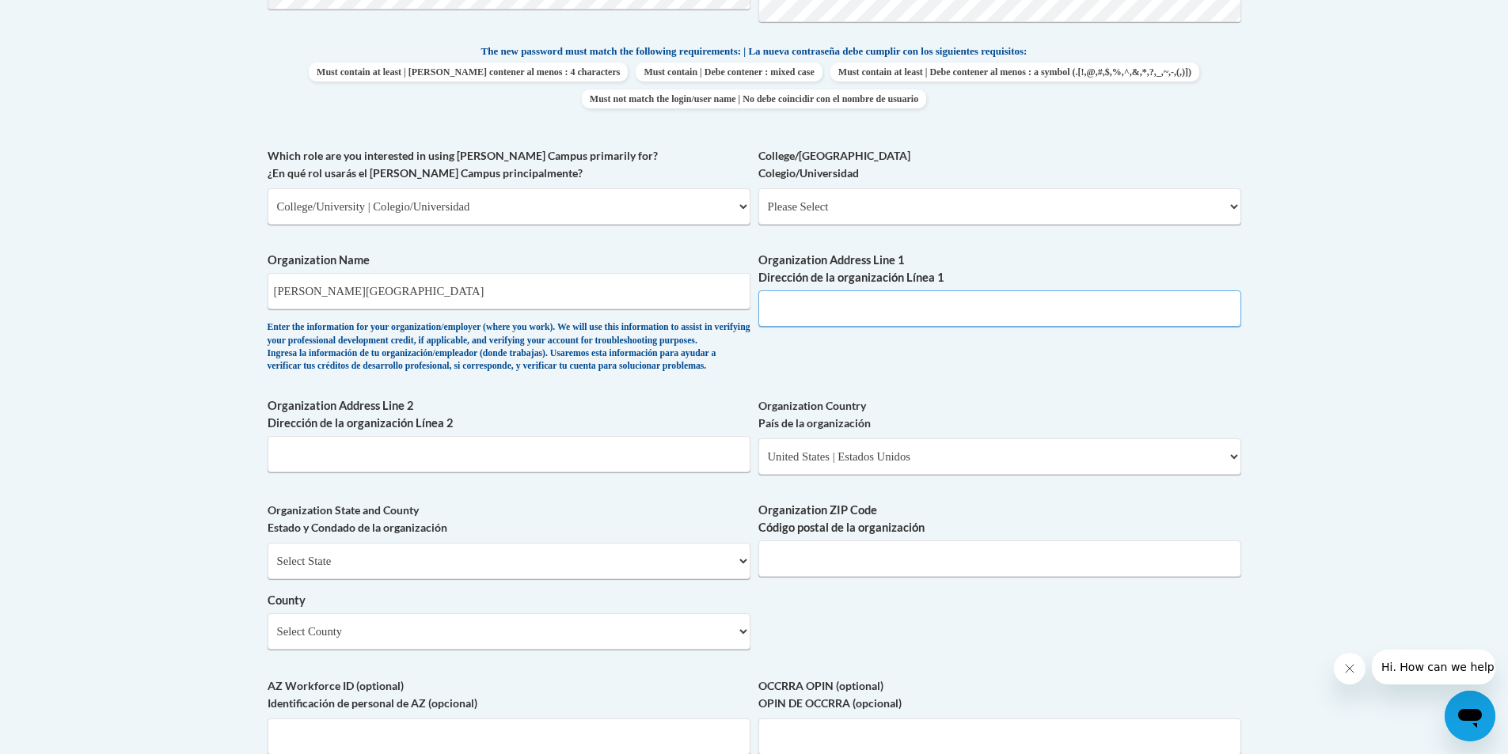
scroll to position [791, 0]
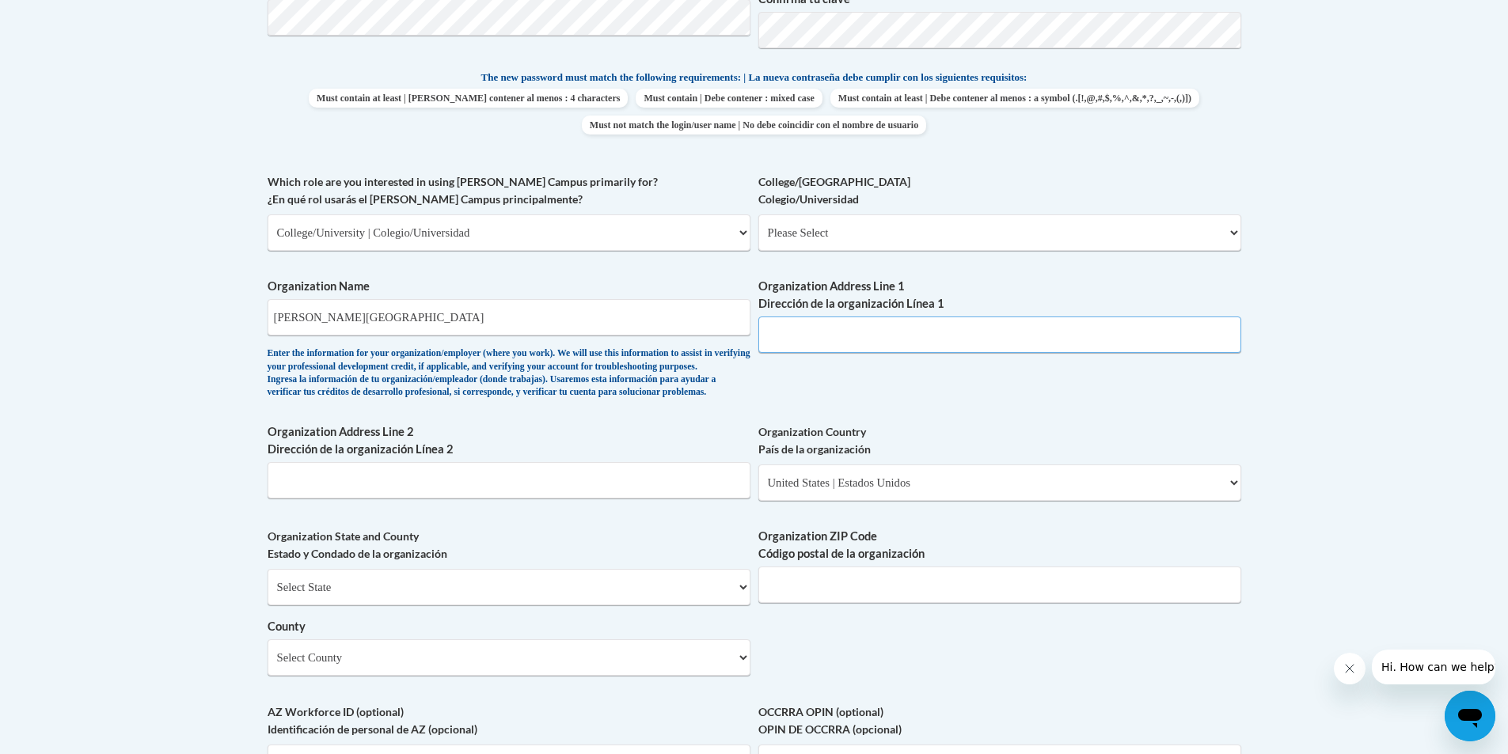
click at [906, 336] on input "Organization Address Line 1 Dirección de la organización Línea 1" at bounding box center [999, 335] width 483 height 36
type input "223 James P Brawley DR SW"
click at [802, 603] on input "Organization ZIP Code Código postal de la organización" at bounding box center [999, 585] width 483 height 36
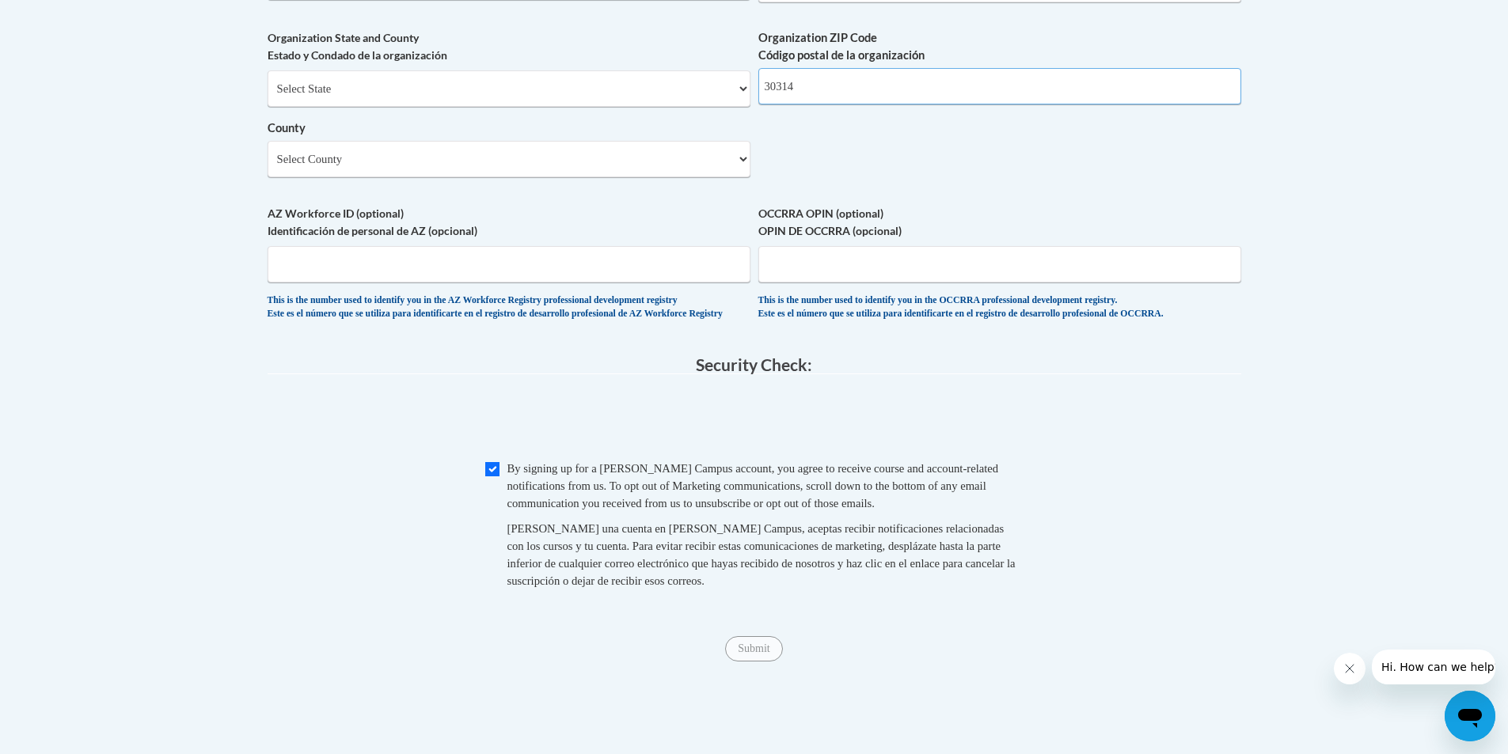
scroll to position [1107, 0]
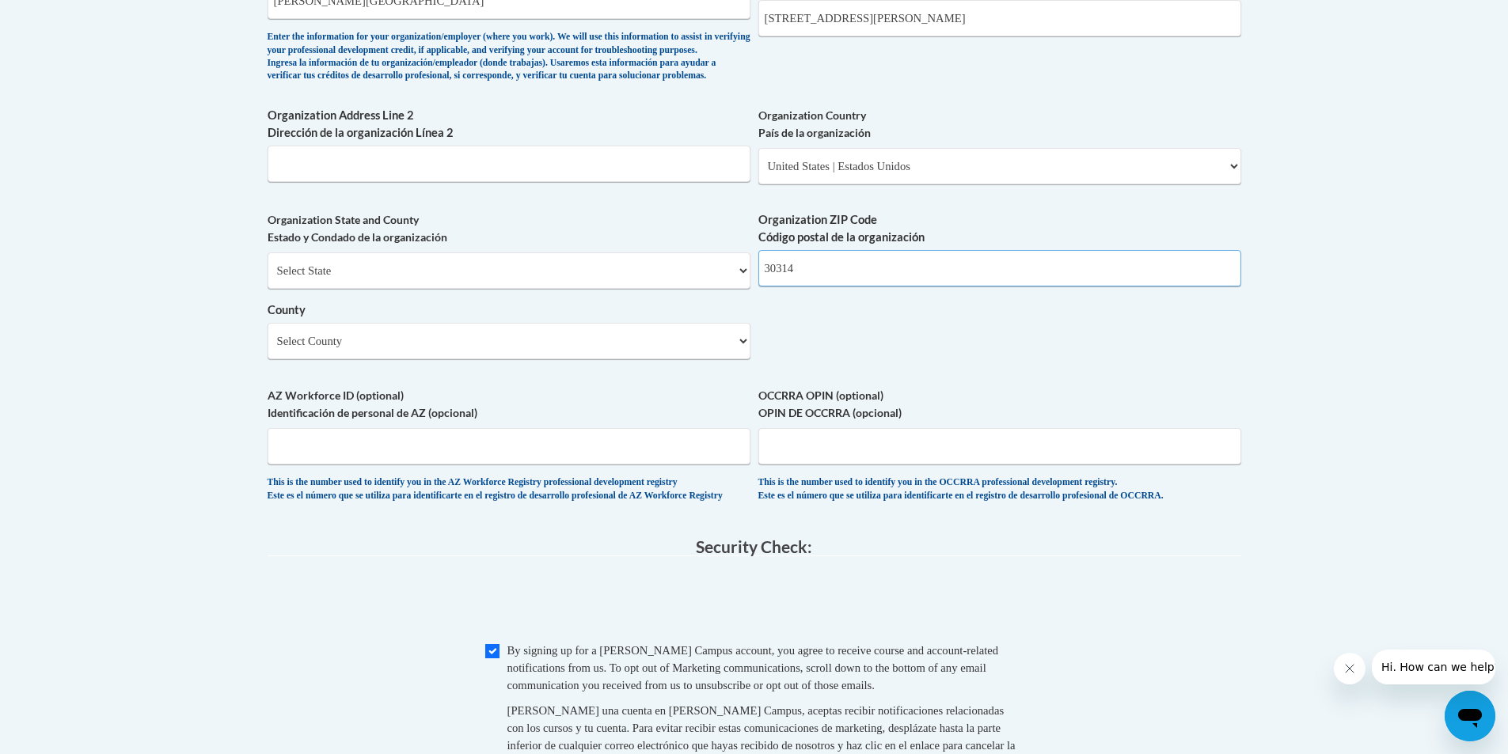
type input "30314"
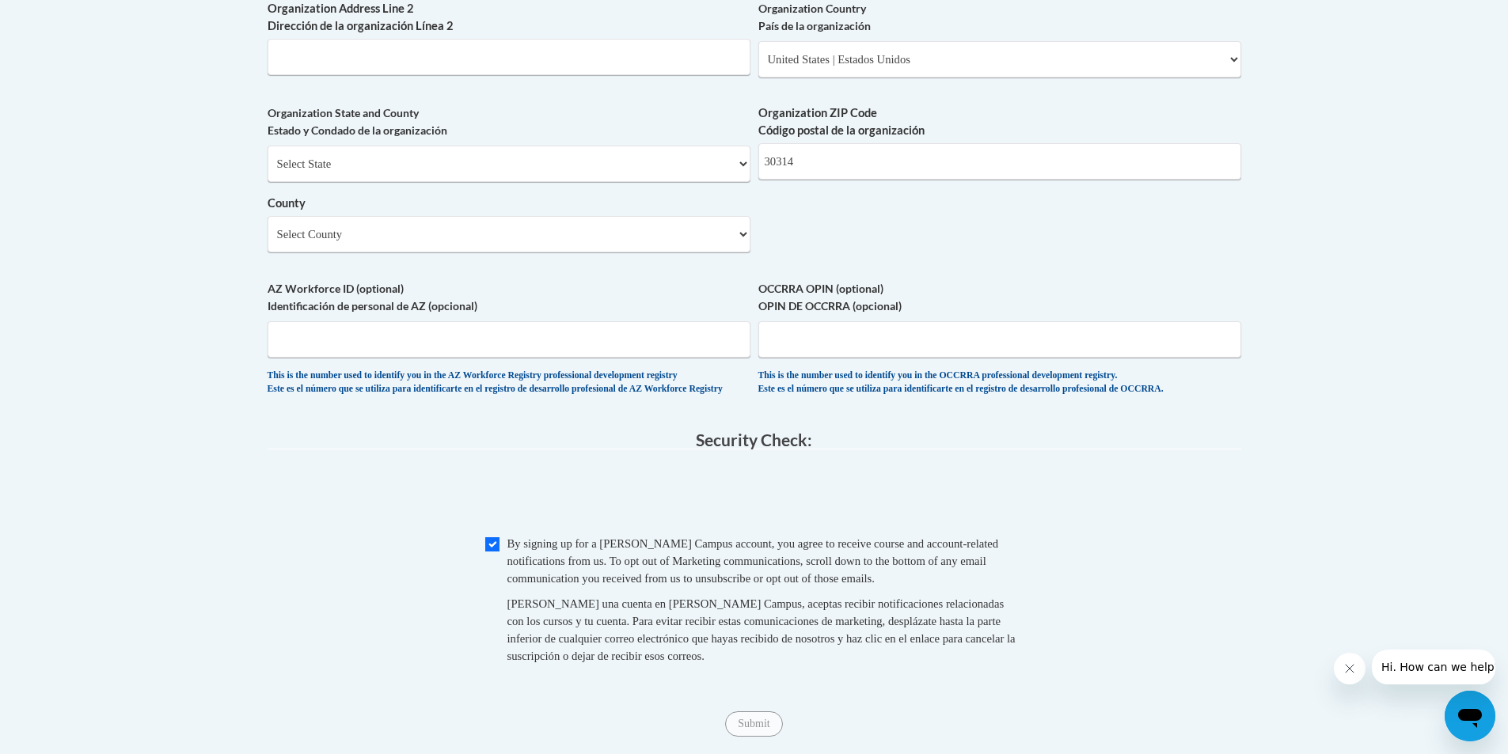
scroll to position [1345, 0]
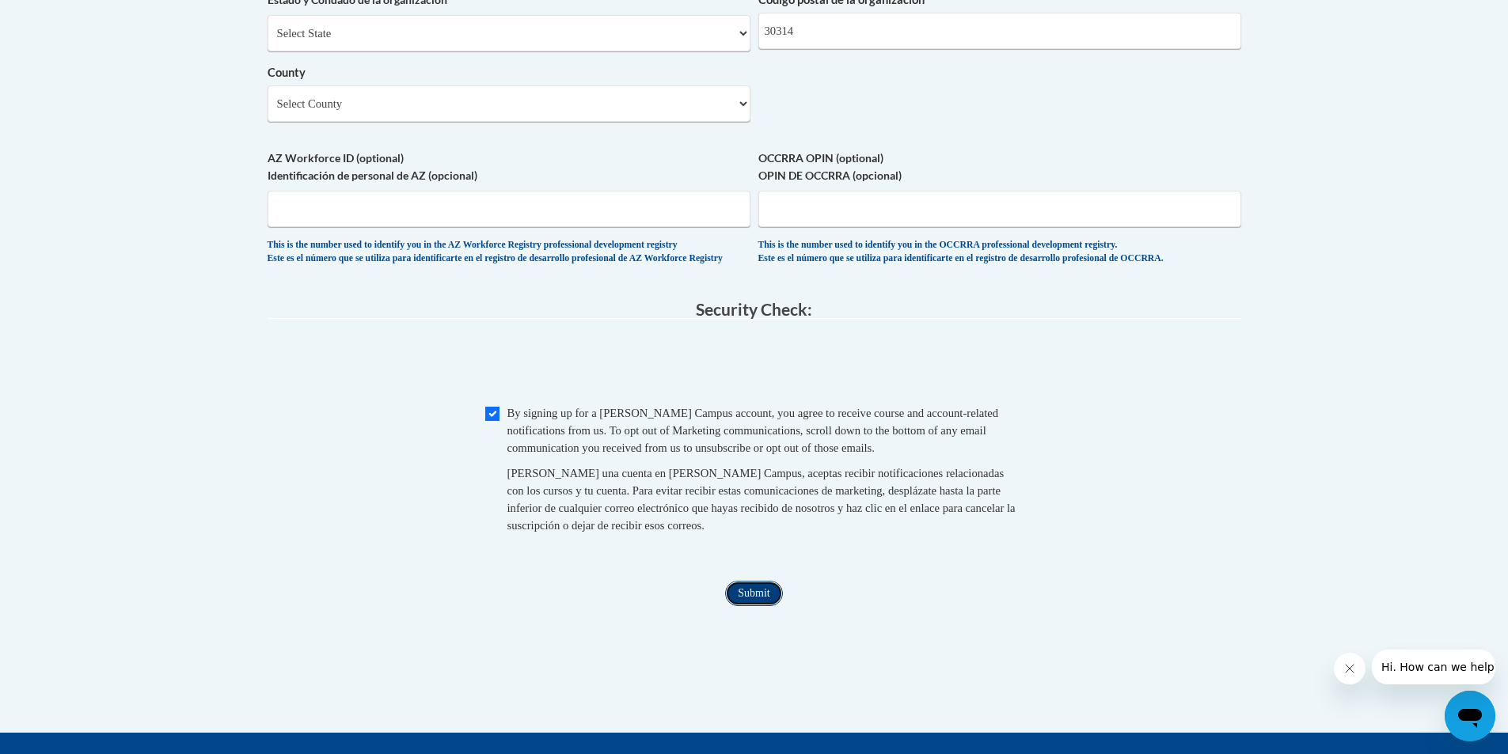
click at [735, 606] on input "Submit" at bounding box center [753, 593] width 57 height 25
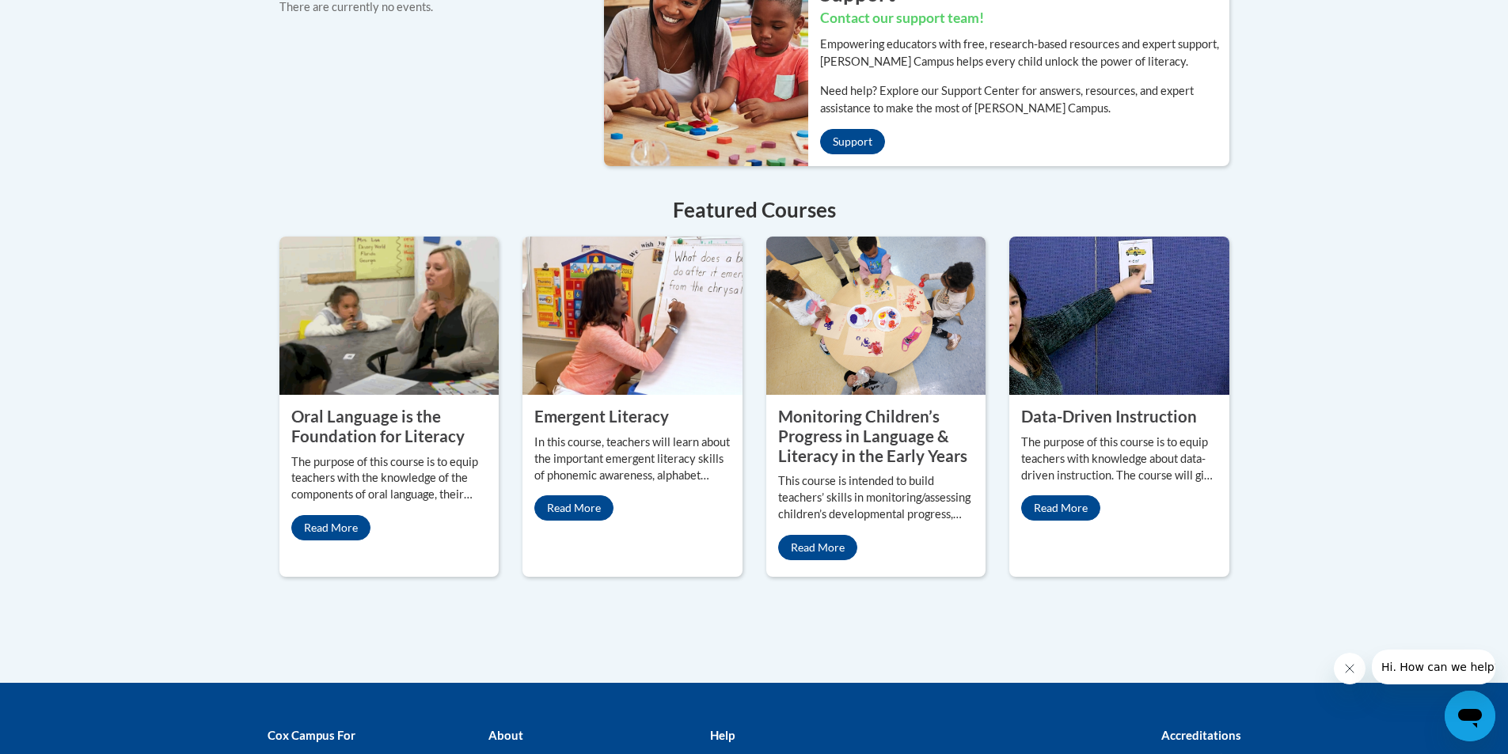
scroll to position [1266, 0]
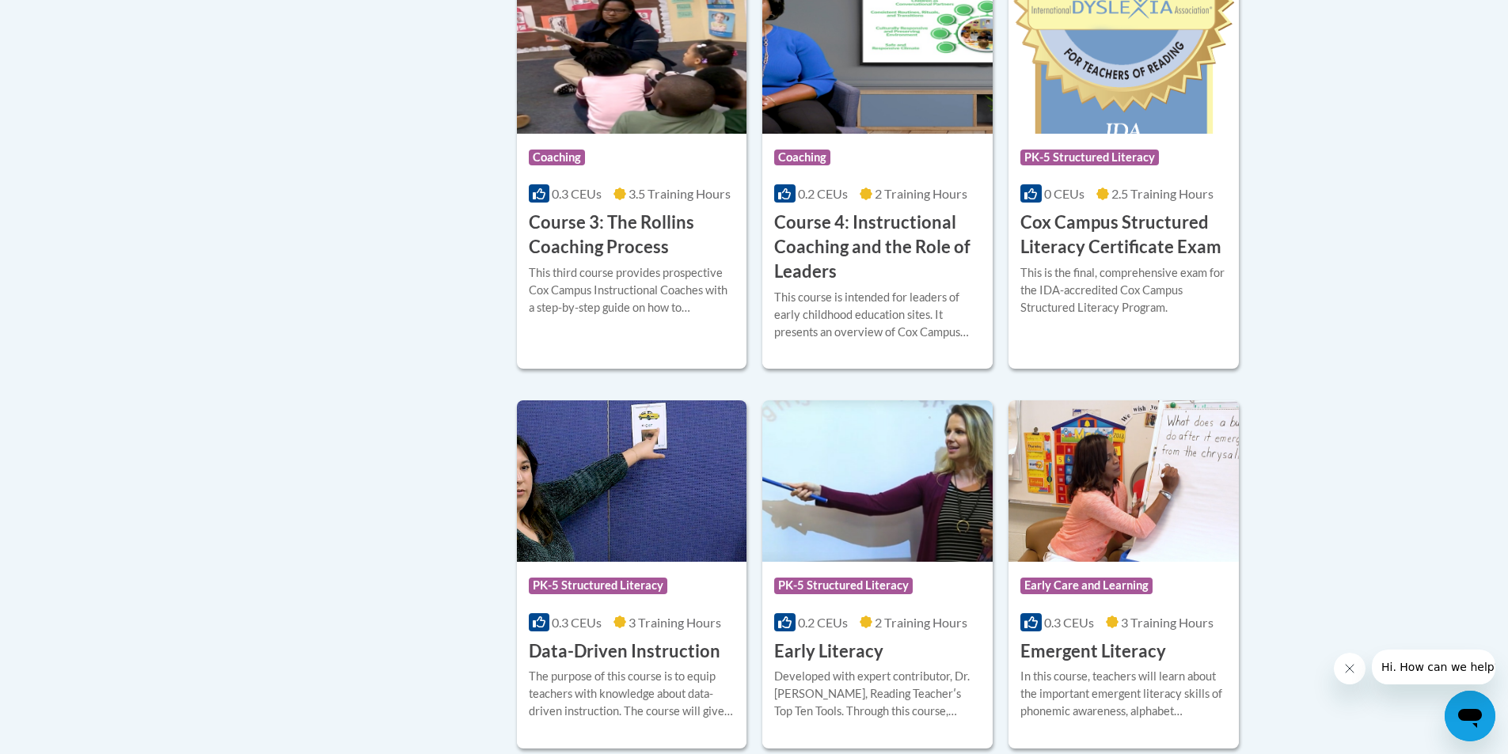
scroll to position [1346, 0]
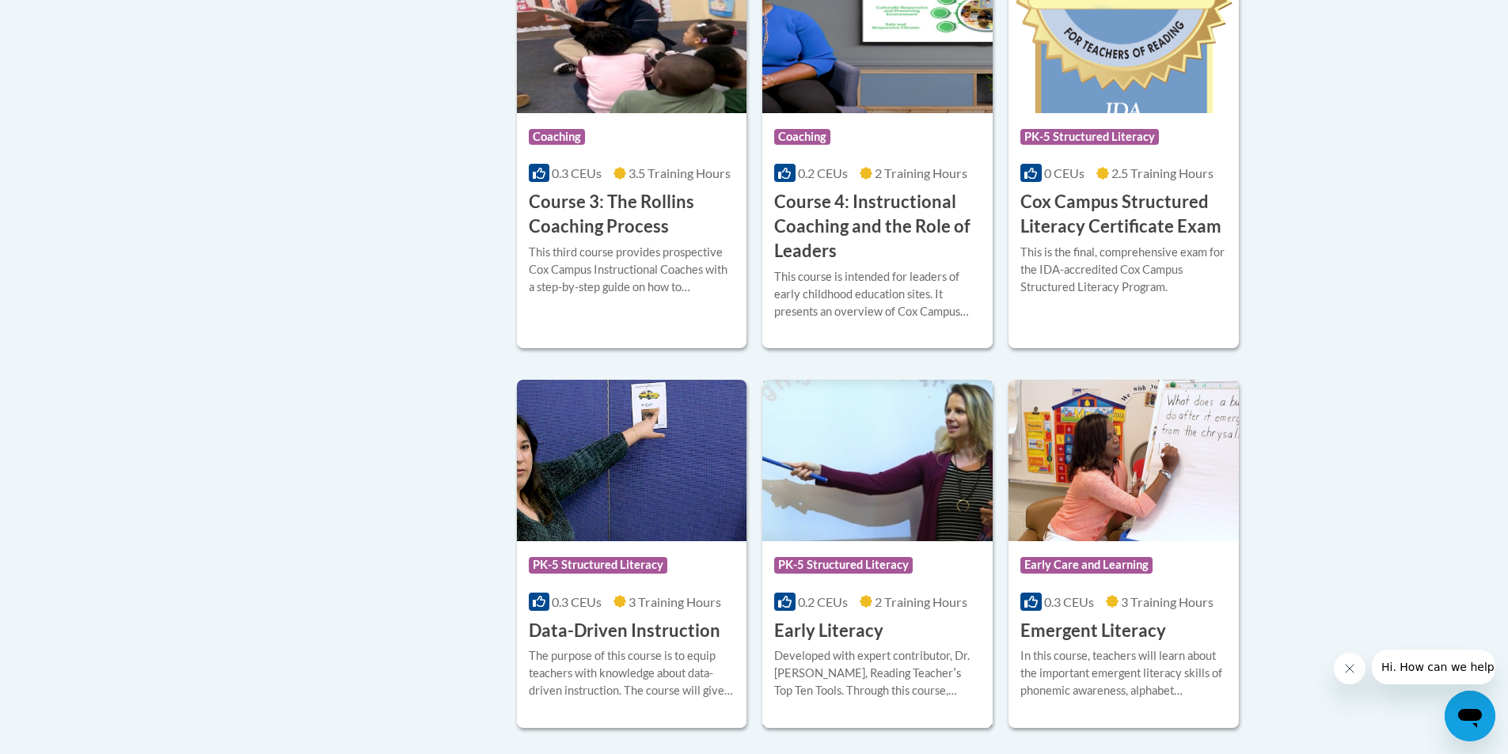
click at [852, 644] on h3 "Early Literacy" at bounding box center [828, 631] width 109 height 25
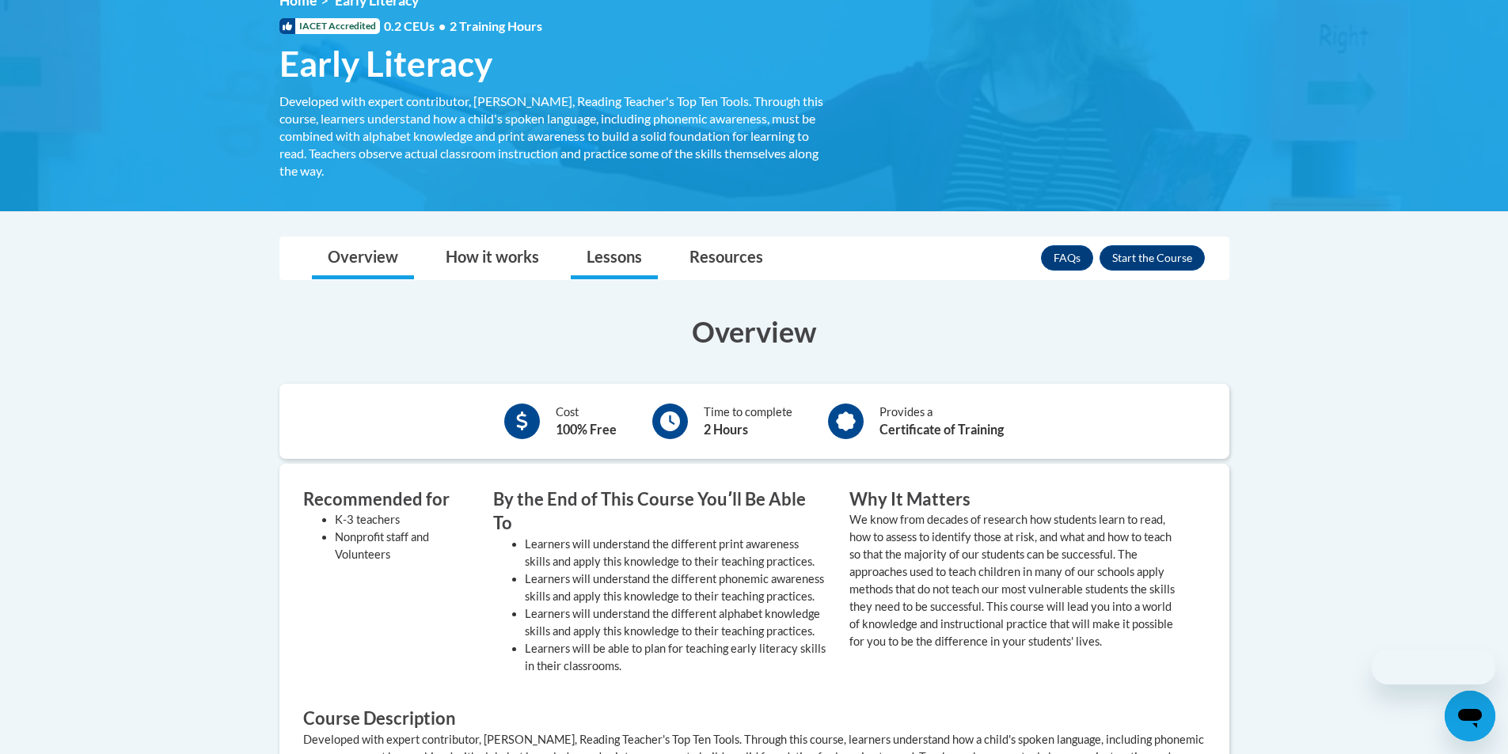
scroll to position [396, 0]
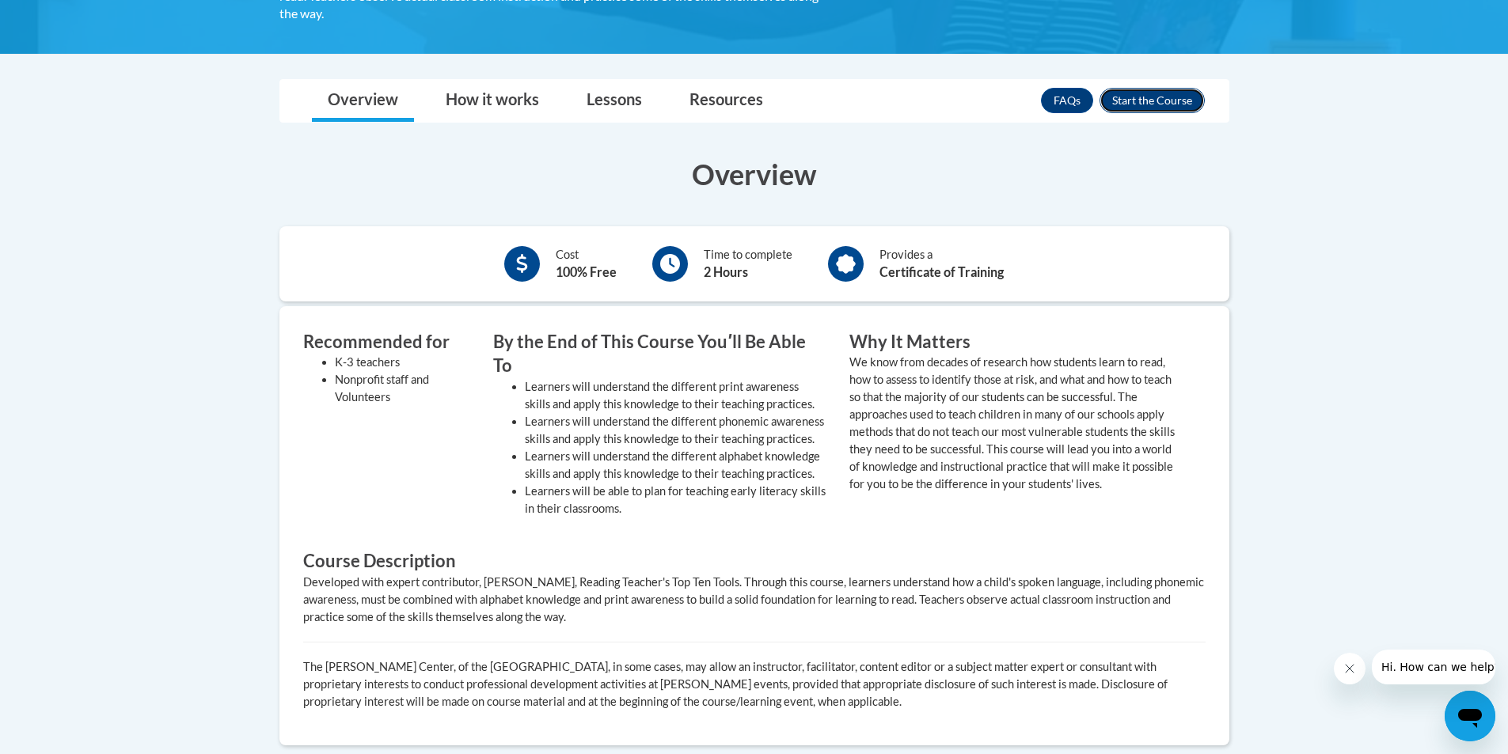
click at [1113, 97] on button "Enroll" at bounding box center [1151, 100] width 105 height 25
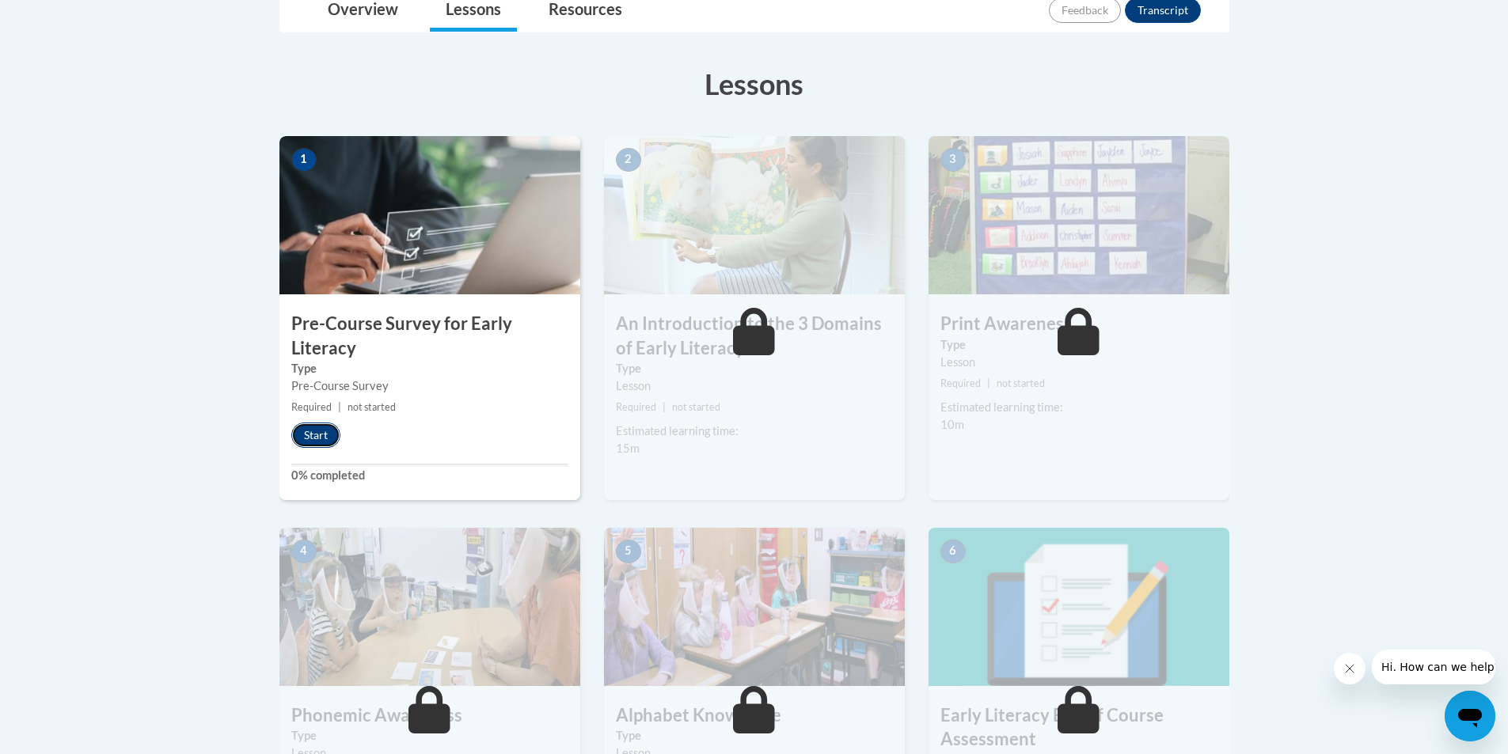
click at [333, 439] on button "Start" at bounding box center [315, 435] width 49 height 25
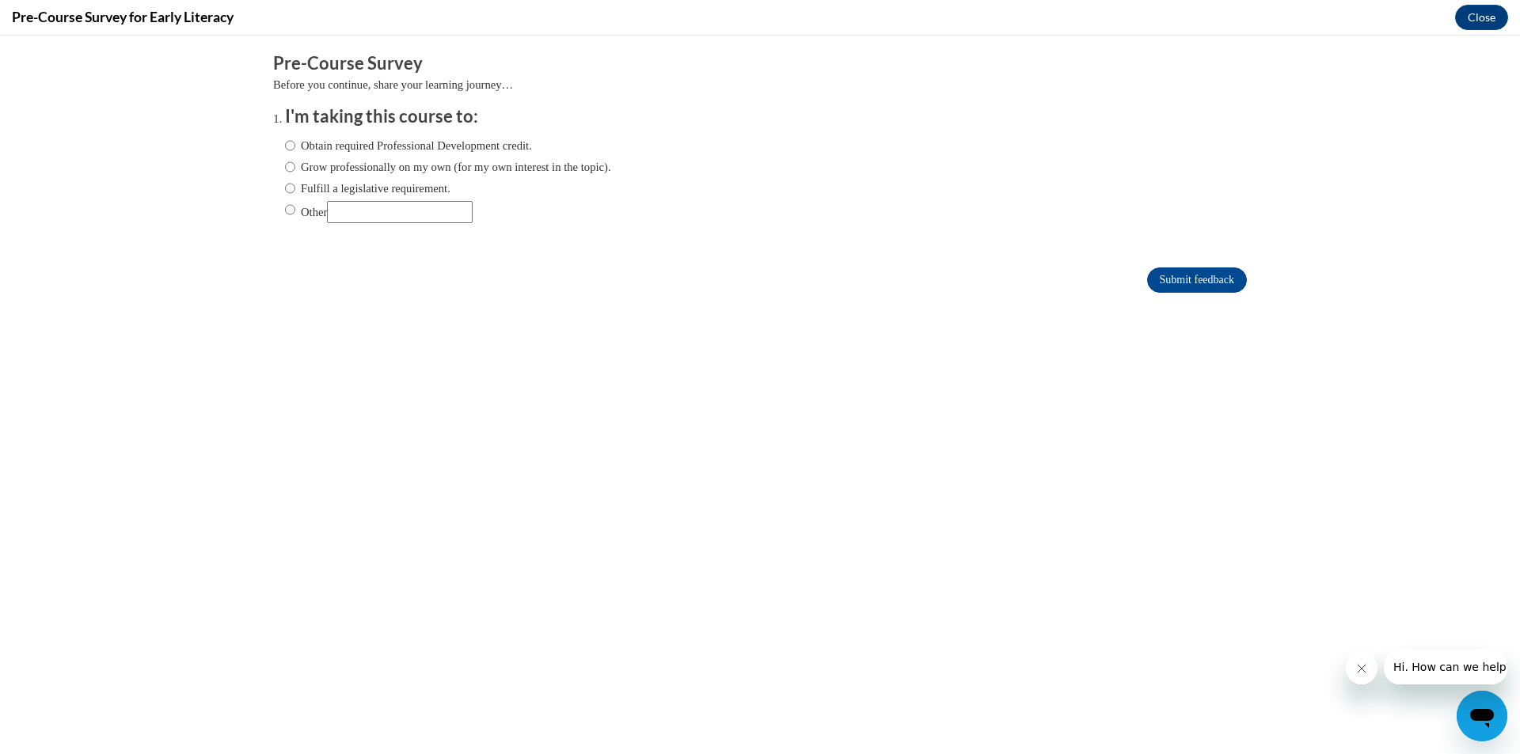
click at [328, 167] on label "Grow professionally on my own (for my own interest in the topic)." at bounding box center [448, 166] width 326 height 17
click at [295, 167] on input "Grow professionally on my own (for my own interest in the topic)." at bounding box center [290, 166] width 10 height 17
radio input "true"
click at [371, 145] on label "Obtain required Professional Development credit." at bounding box center [408, 145] width 247 height 17
click at [295, 145] on input "Obtain required Professional Development credit." at bounding box center [290, 145] width 10 height 17
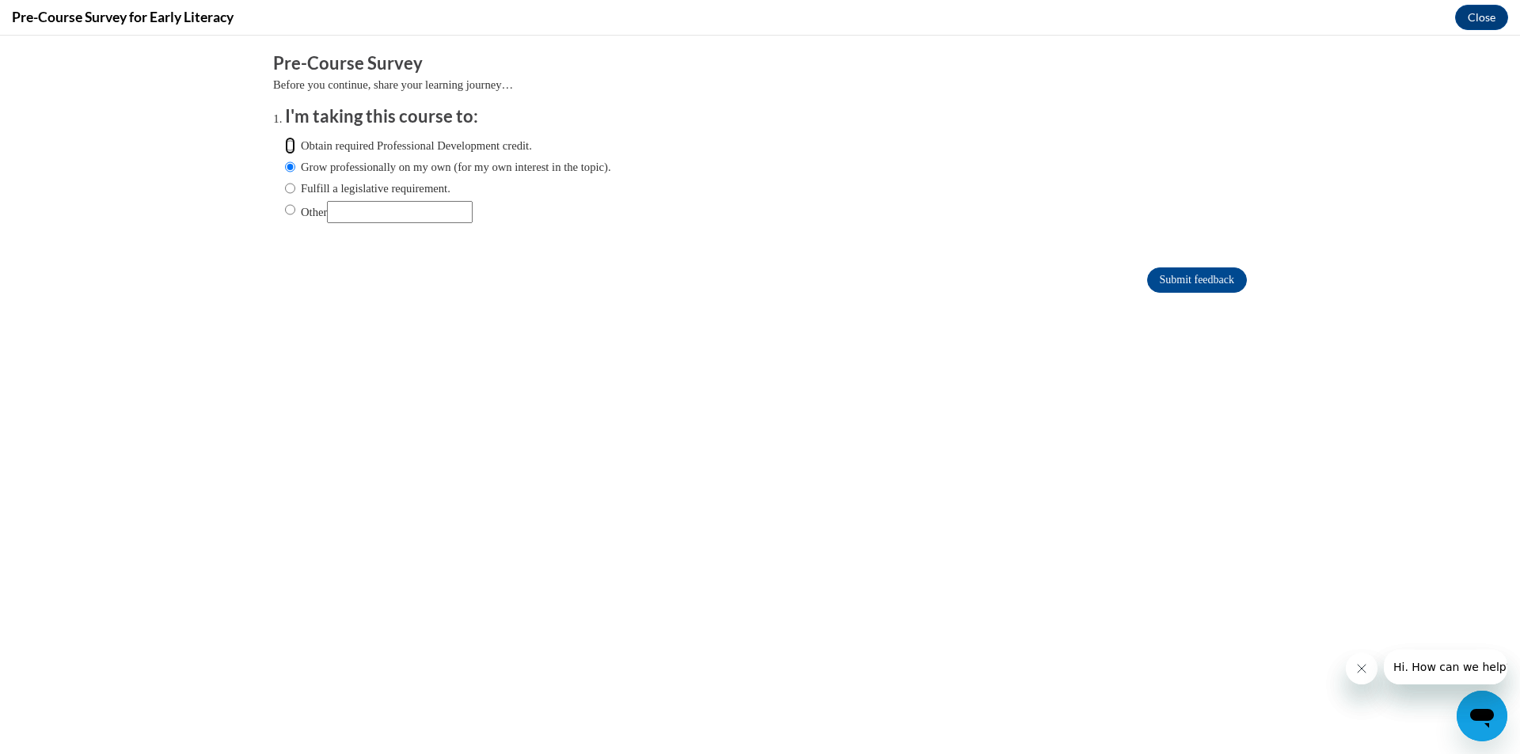
radio input "true"
click at [1199, 283] on input "Submit feedback" at bounding box center [1197, 280] width 100 height 25
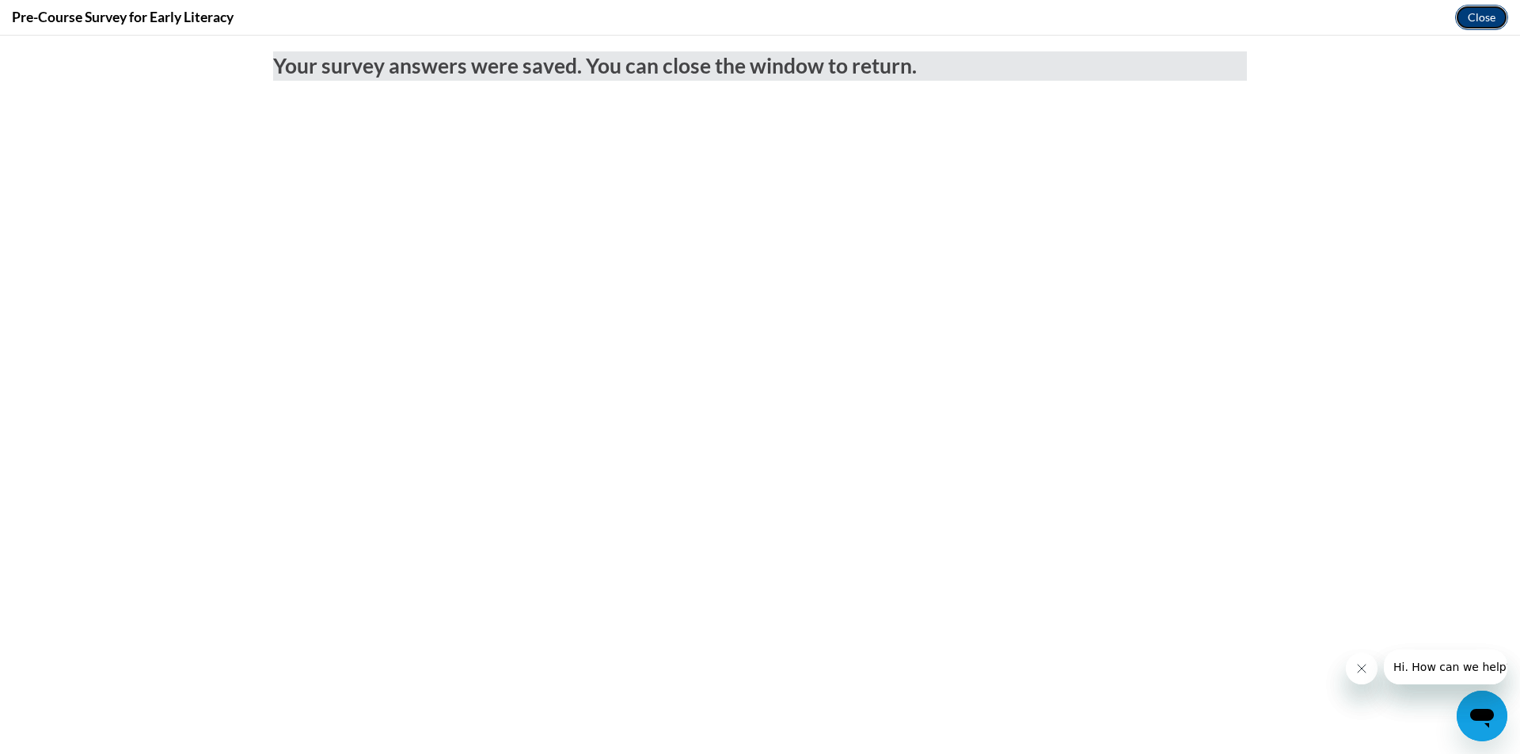
click at [1468, 25] on button "Close" at bounding box center [1481, 17] width 53 height 25
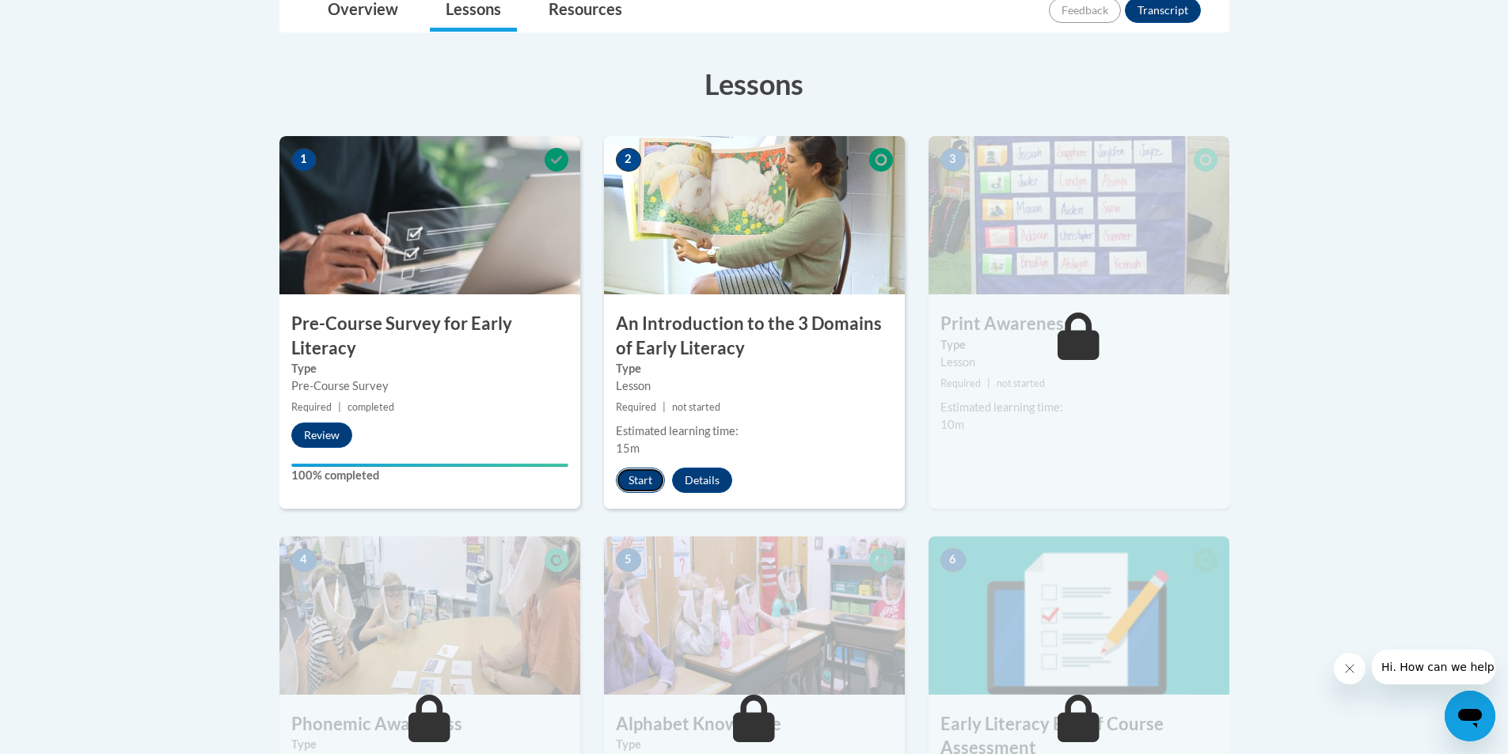
click at [657, 483] on button "Start" at bounding box center [640, 480] width 49 height 25
